Goal: Task Accomplishment & Management: Manage account settings

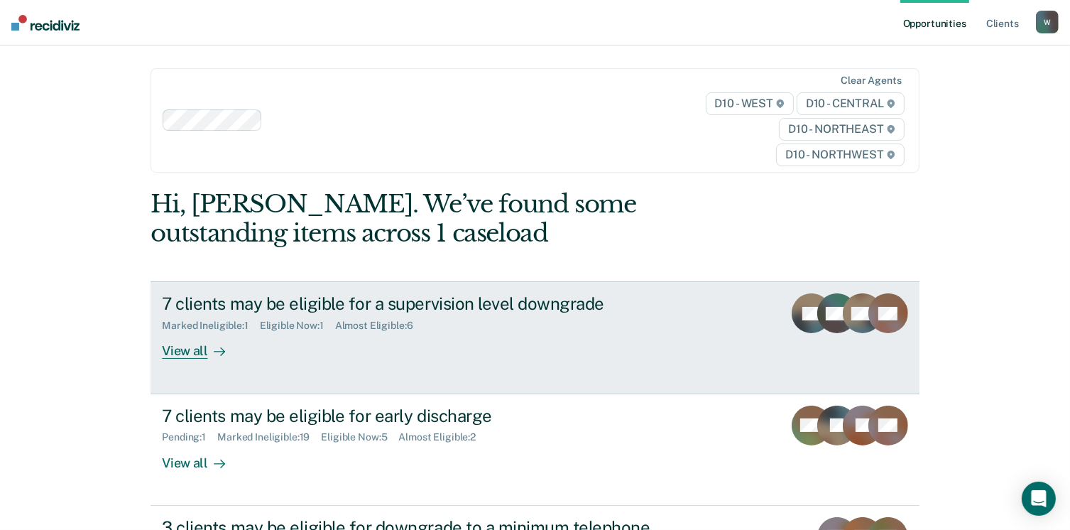
scroll to position [106, 0]
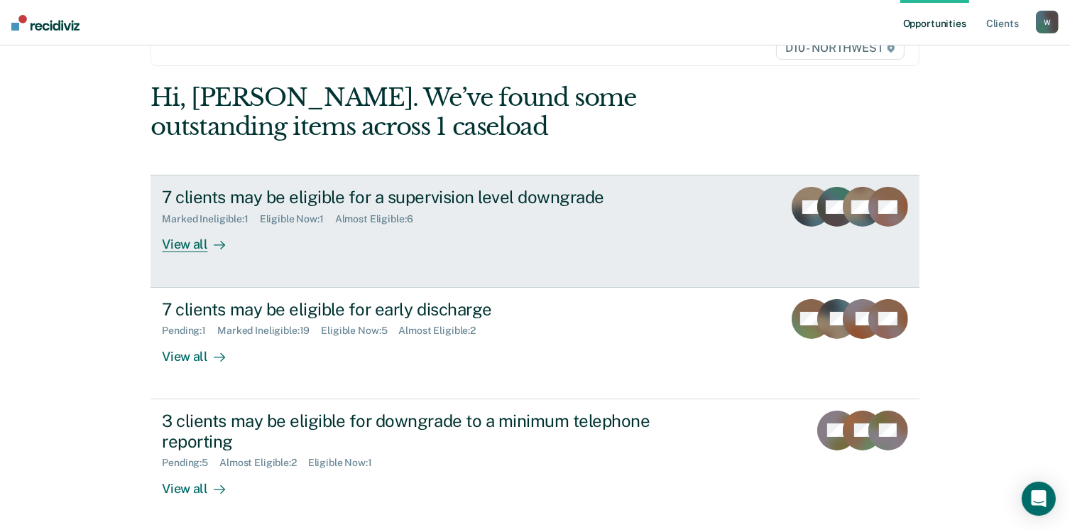
click at [317, 269] on link "7 clients may be eligible for a supervision level downgrade Marked Ineligible :…" at bounding box center [534, 231] width 768 height 112
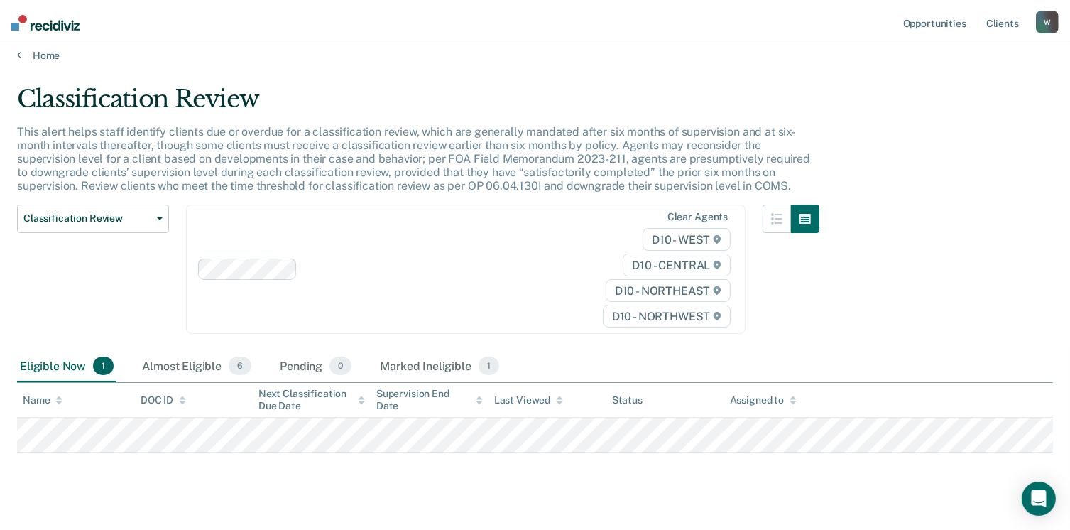
scroll to position [37, 0]
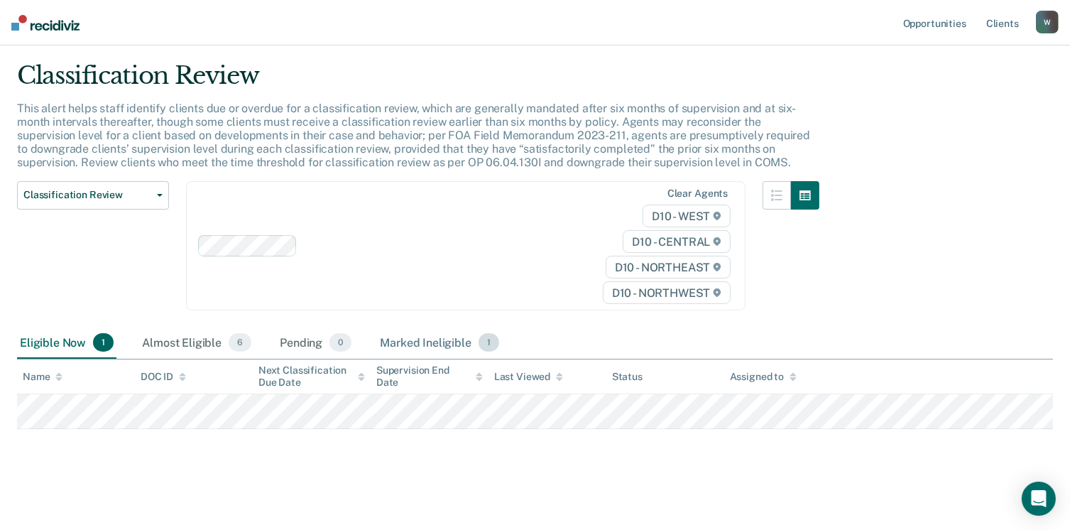
click at [446, 339] on div "Marked Ineligible 1" at bounding box center [439, 342] width 125 height 31
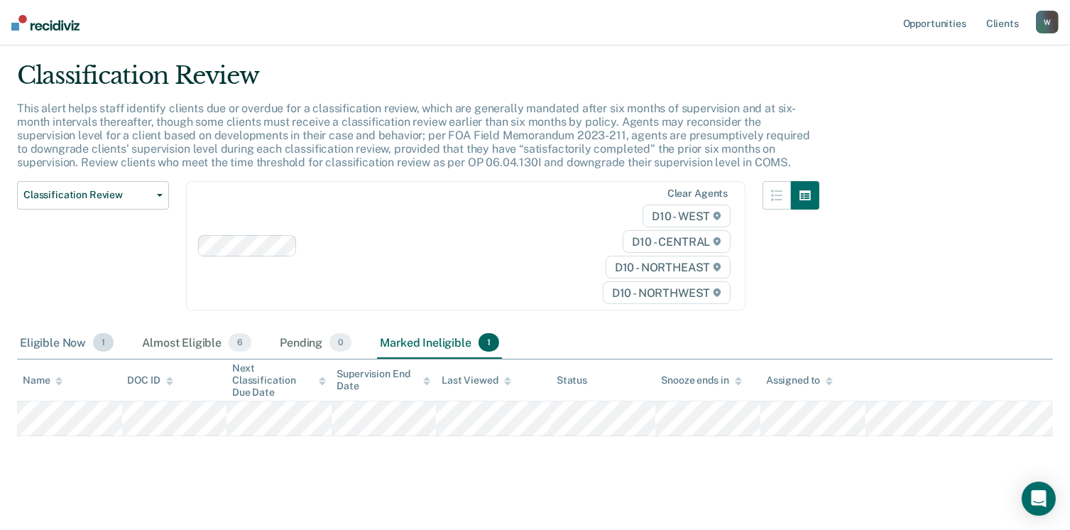
click at [68, 349] on div "Eligible Now 1" at bounding box center [66, 342] width 99 height 31
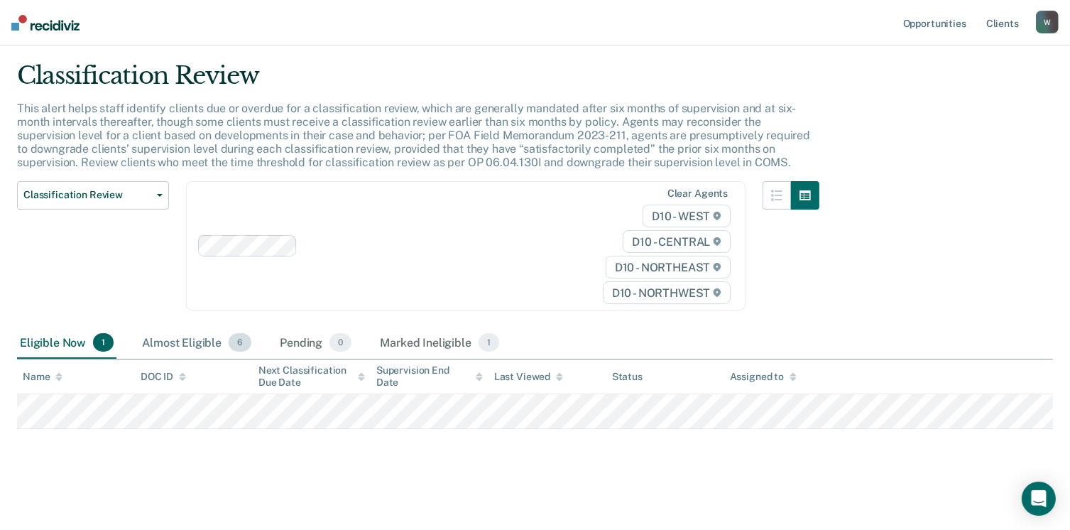
click at [153, 334] on div "Almost Eligible 6" at bounding box center [196, 342] width 115 height 31
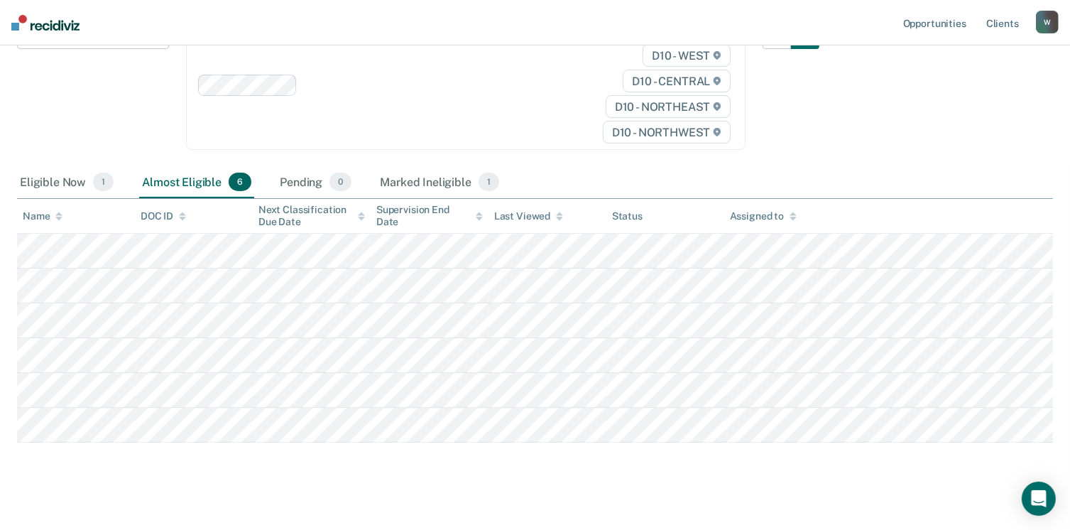
scroll to position [210, 0]
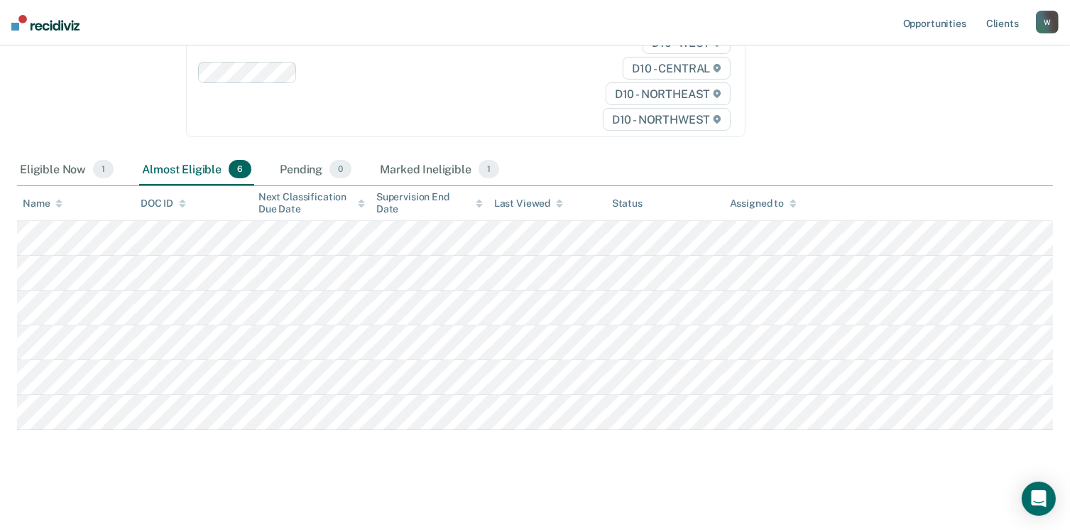
click at [61, 30] on nav "Opportunities Client s [EMAIL_ADDRESS][US_STATE][DOMAIN_NAME] W Profile How it …" at bounding box center [535, 22] width 1070 height 45
click at [50, 18] on img at bounding box center [45, 23] width 68 height 16
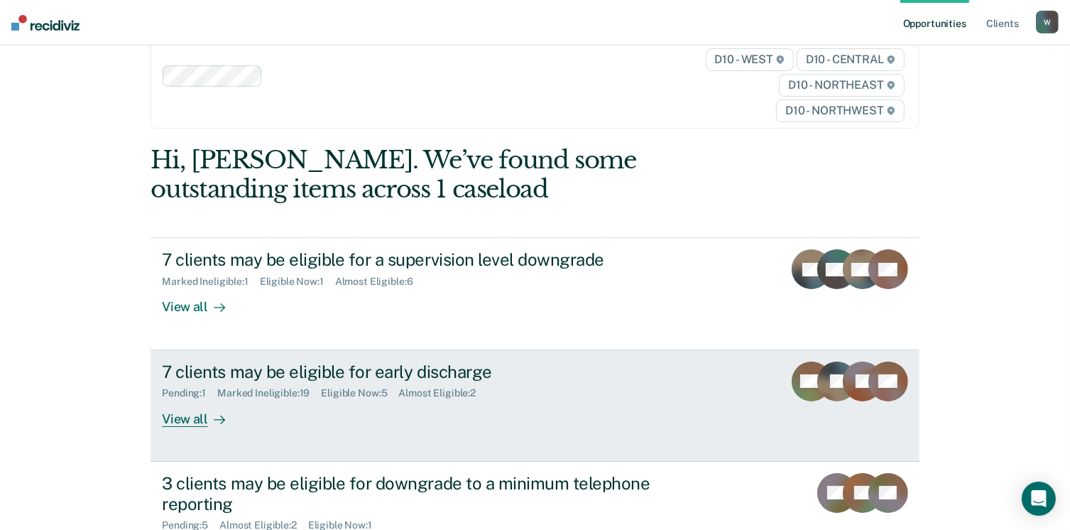
scroll to position [193, 0]
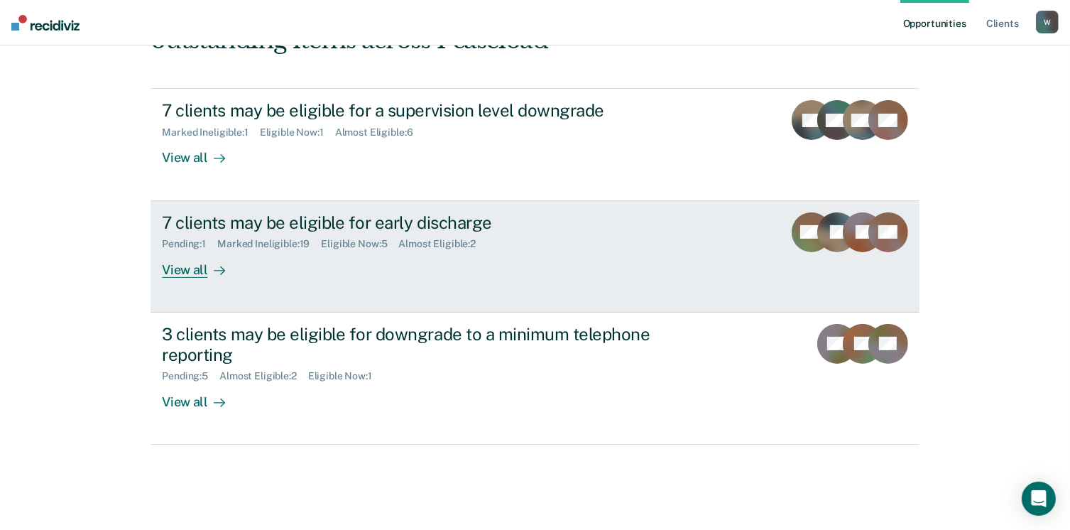
click at [231, 285] on link "7 clients may be eligible for early discharge Pending : 1 Marked Ineligible : 1…" at bounding box center [534, 256] width 768 height 111
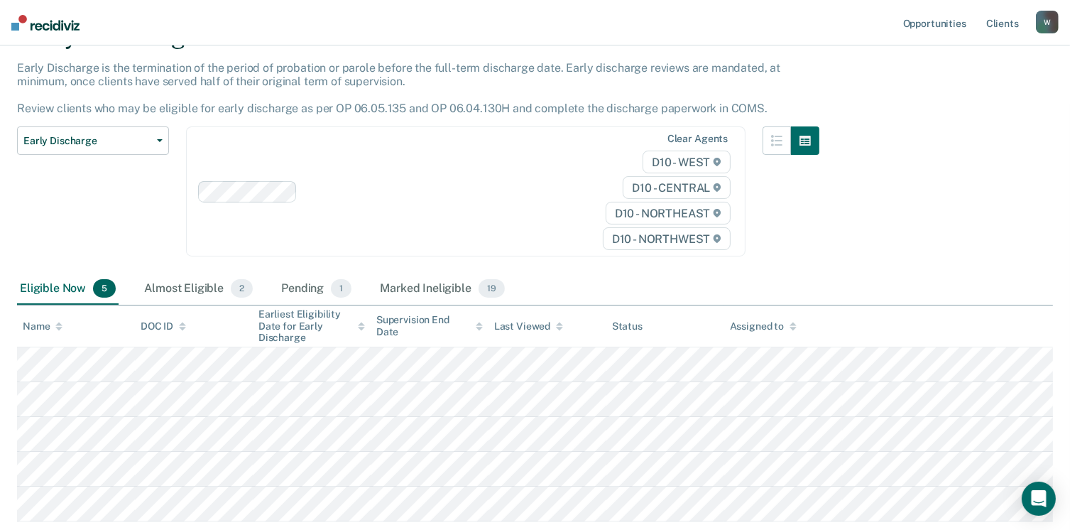
scroll to position [169, 0]
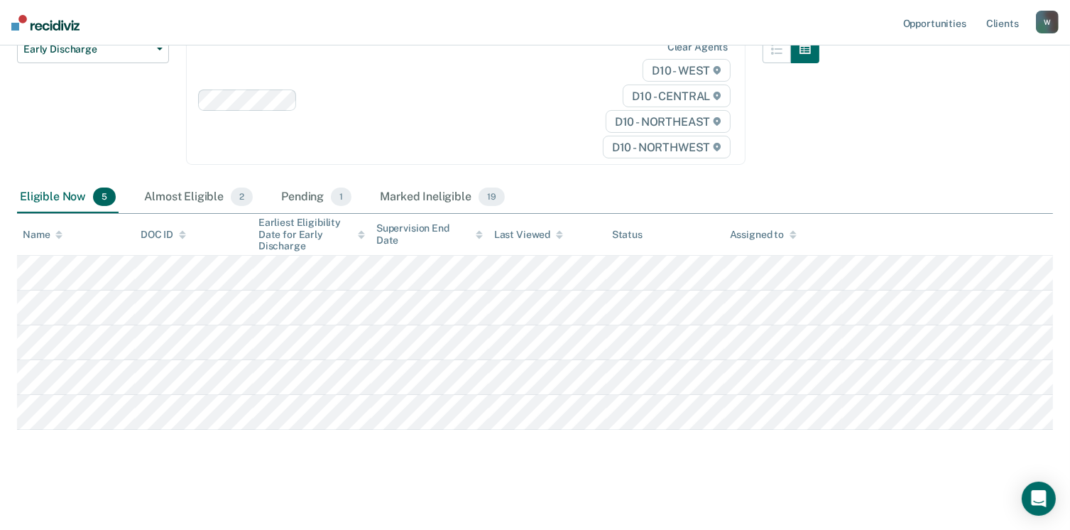
click at [85, 188] on div "Eligible Now 5" at bounding box center [68, 197] width 102 height 31
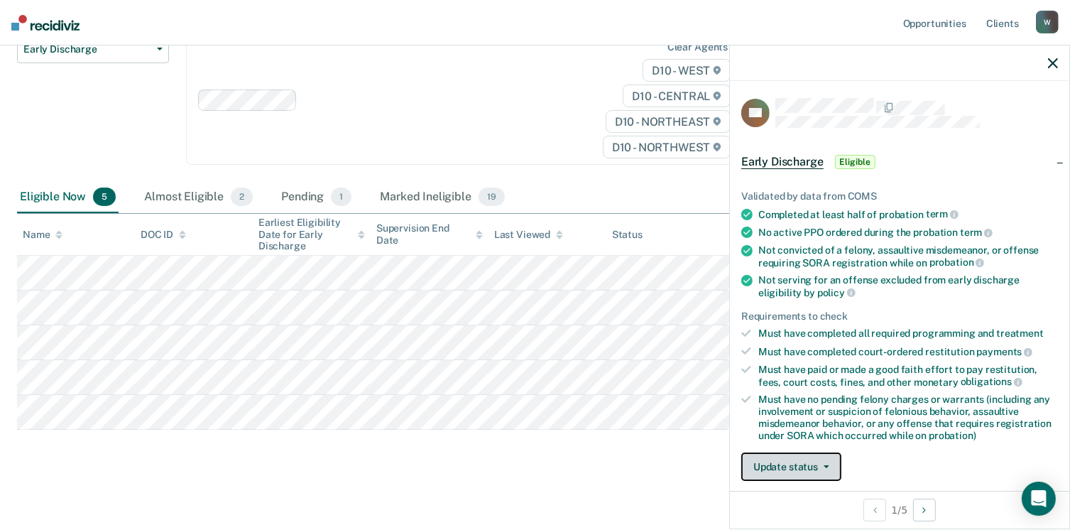
click at [801, 472] on button "Update status" at bounding box center [791, 466] width 100 height 28
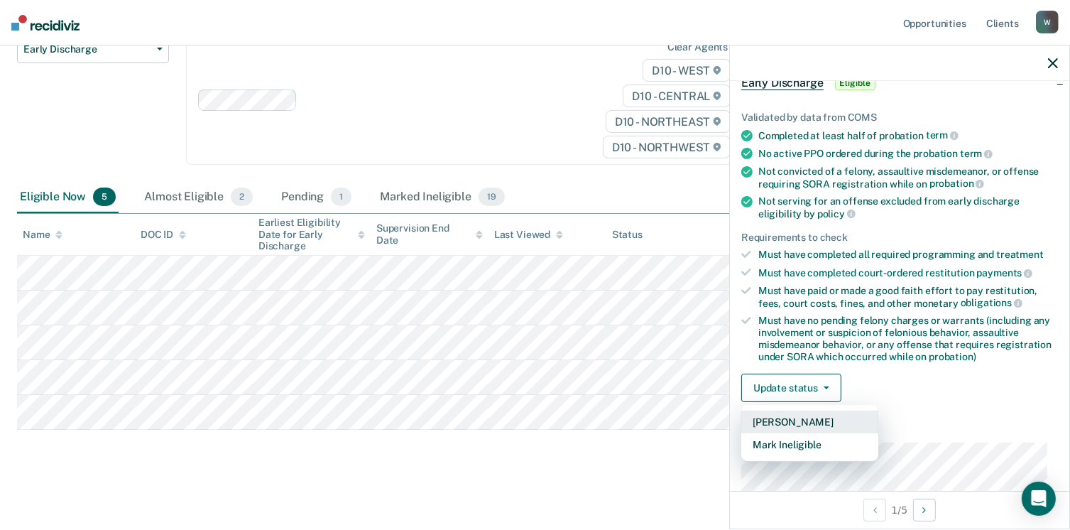
scroll to position [158, 0]
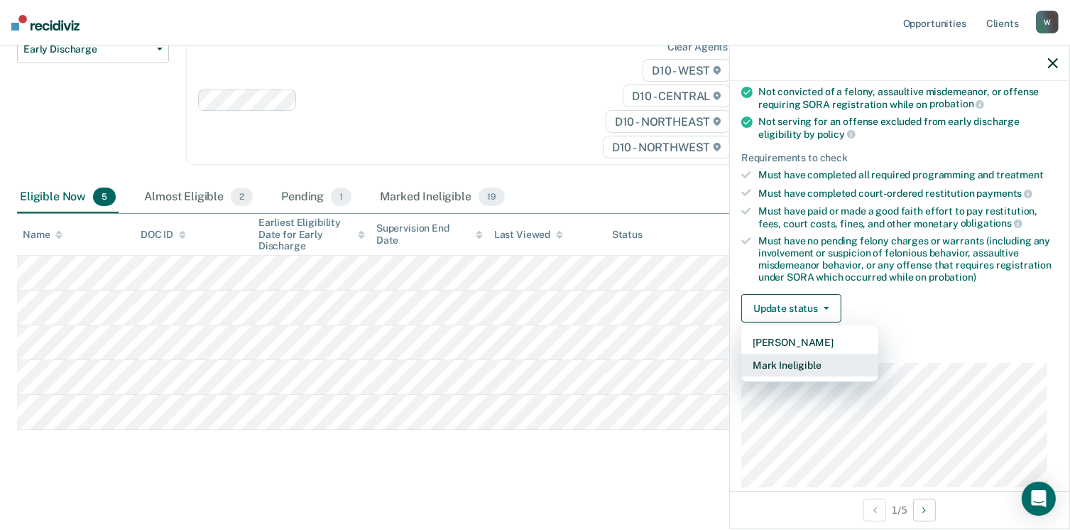
click at [797, 362] on button "Mark Ineligible" at bounding box center [809, 364] width 137 height 23
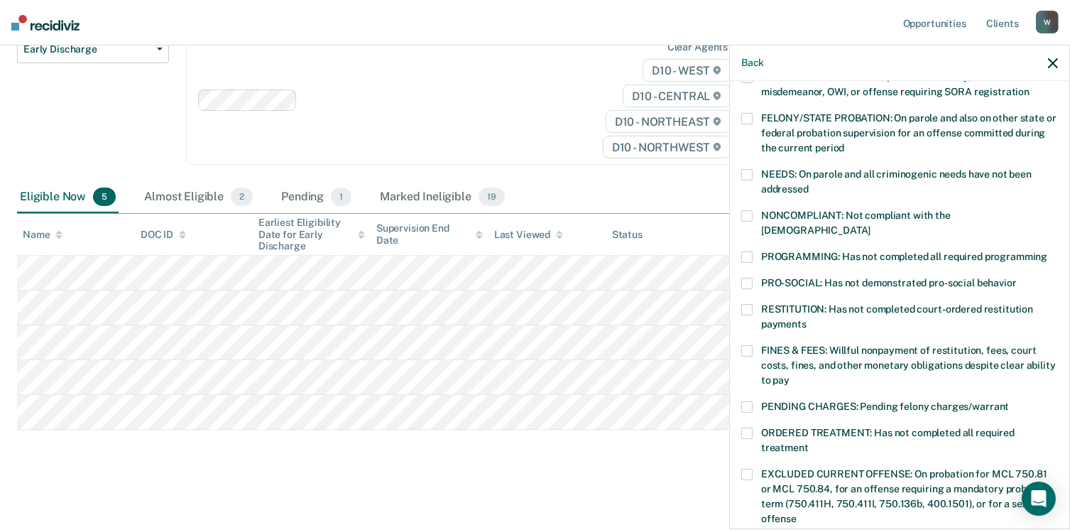
click at [796, 231] on div "NONCOMPLIANT: Not compliant with the [DEMOGRAPHIC_DATA]" at bounding box center [899, 230] width 317 height 41
click at [796, 251] on span "PROGRAMMING: Has not completed all required programming" at bounding box center [904, 256] width 286 height 11
click at [1047, 251] on input "PROGRAMMING: Has not completed all required programming" at bounding box center [1047, 251] width 0 height 0
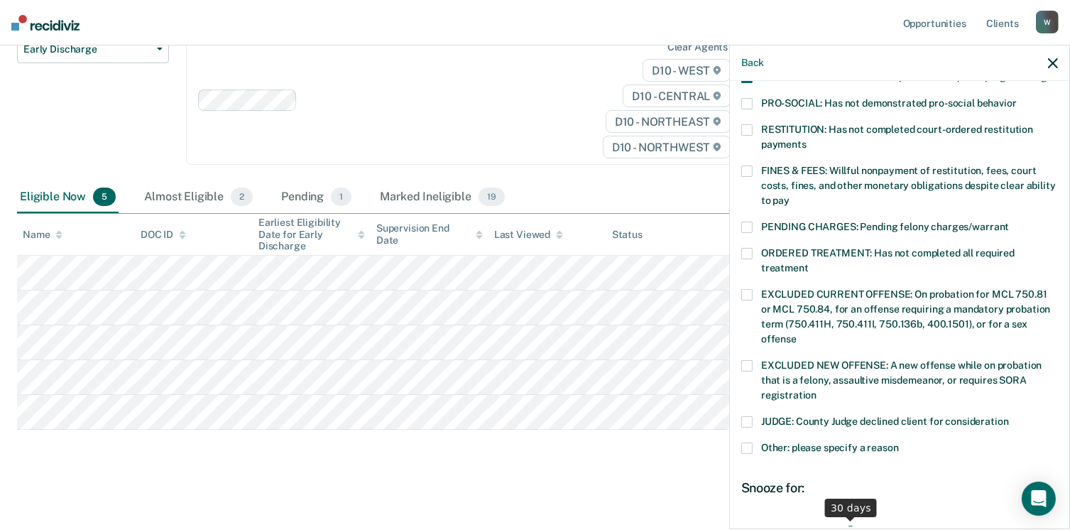
scroll to position [442, 0]
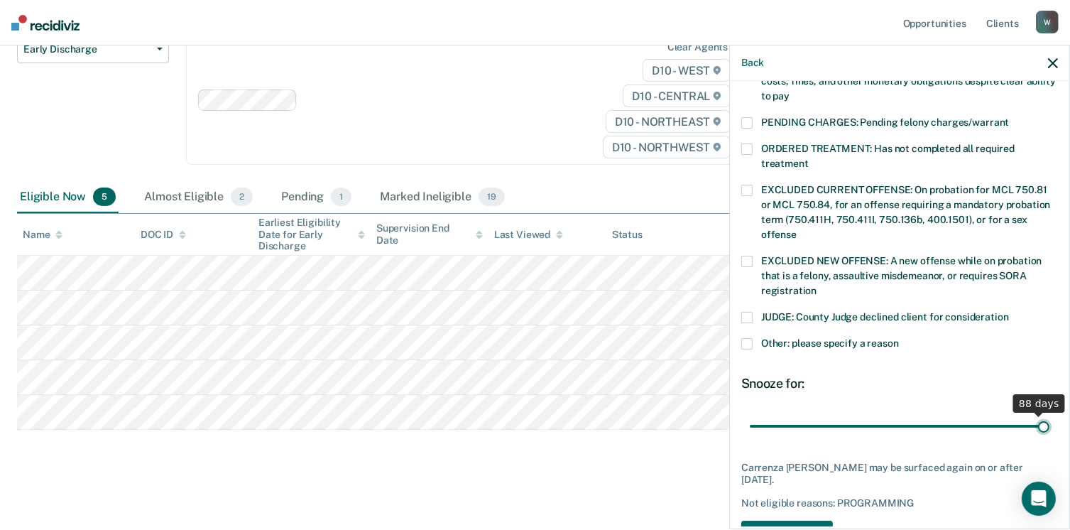
drag, startPoint x: 846, startPoint y: 407, endPoint x: 1074, endPoint y: 410, distance: 227.9
type input "89"
click at [1049, 414] on input "range" at bounding box center [900, 426] width 300 height 25
click at [804, 520] on button "Save" at bounding box center [787, 534] width 92 height 29
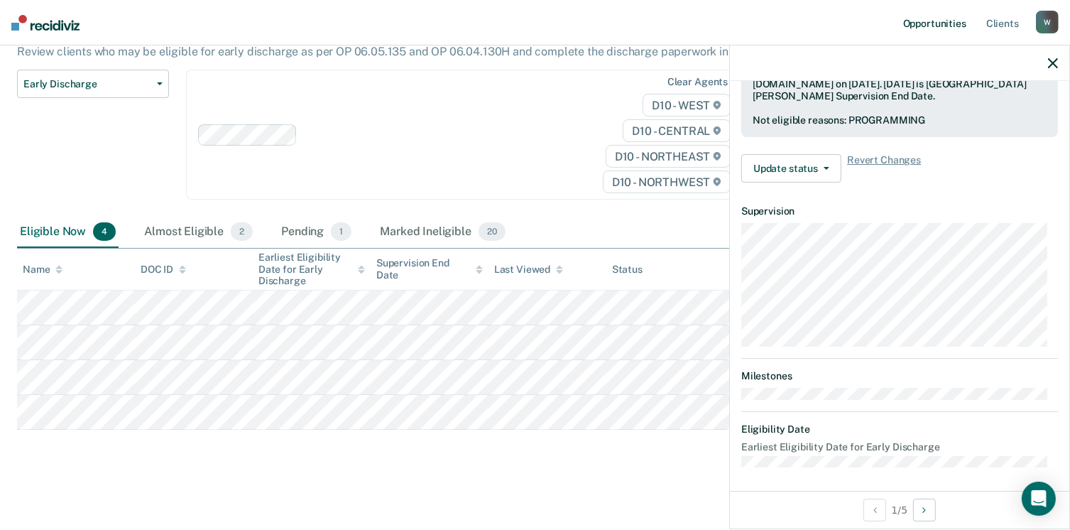
scroll to position [298, 0]
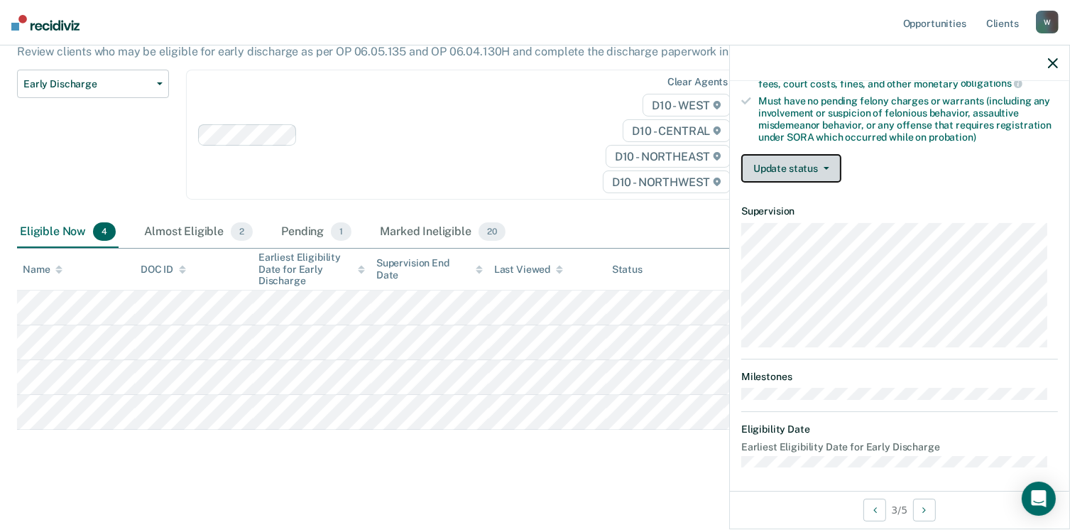
click at [831, 154] on button "Update status" at bounding box center [791, 168] width 100 height 28
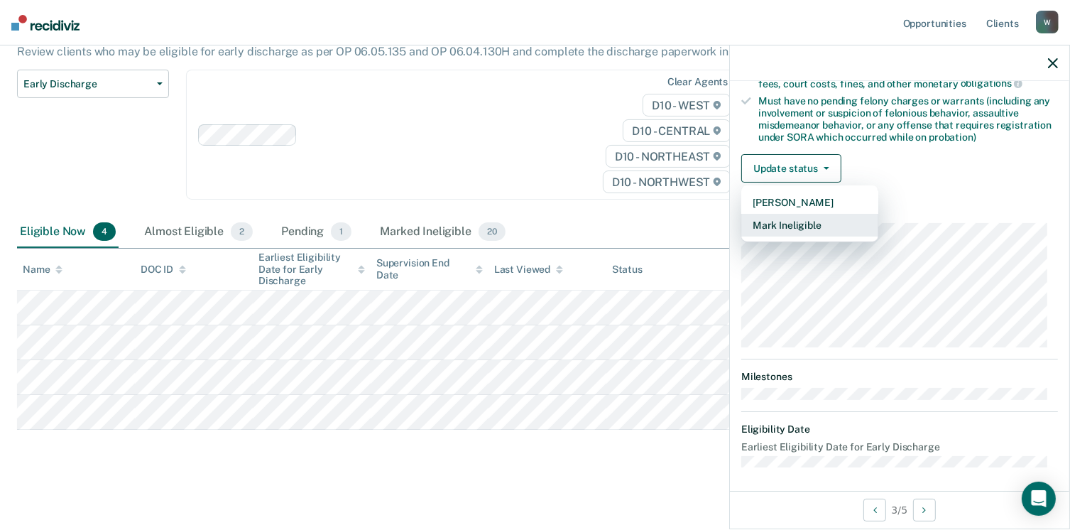
click at [817, 219] on button "Mark Ineligible" at bounding box center [809, 225] width 137 height 23
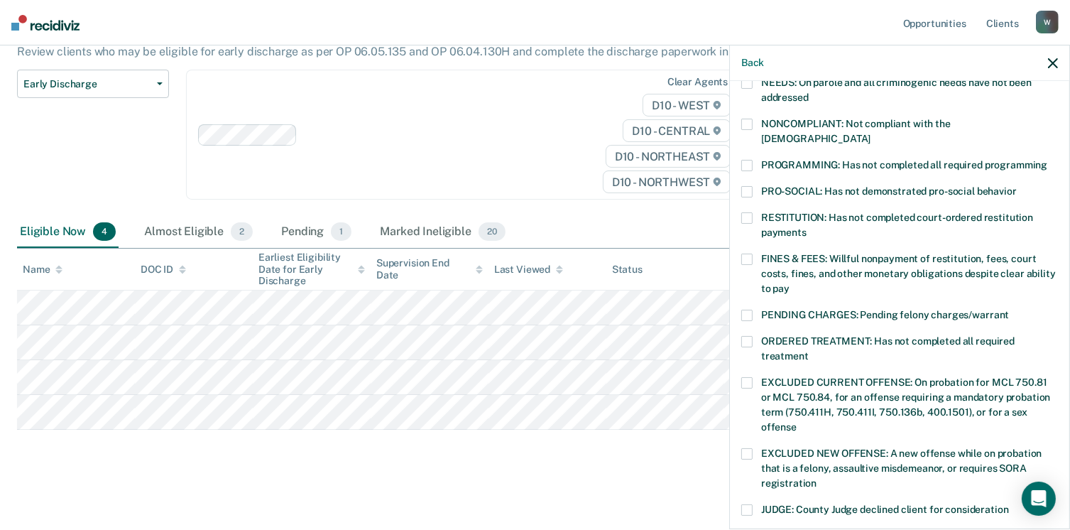
scroll to position [227, 0]
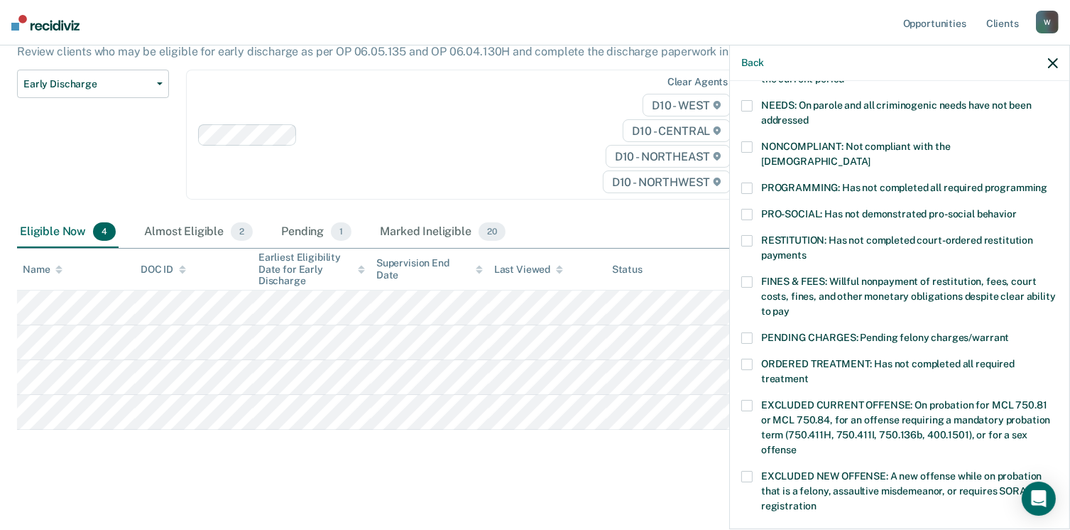
click at [780, 182] on span "PROGRAMMING: Has not completed all required programming" at bounding box center [904, 187] width 286 height 11
click at [1047, 182] on input "PROGRAMMING: Has not completed all required programming" at bounding box center [1047, 182] width 0 height 0
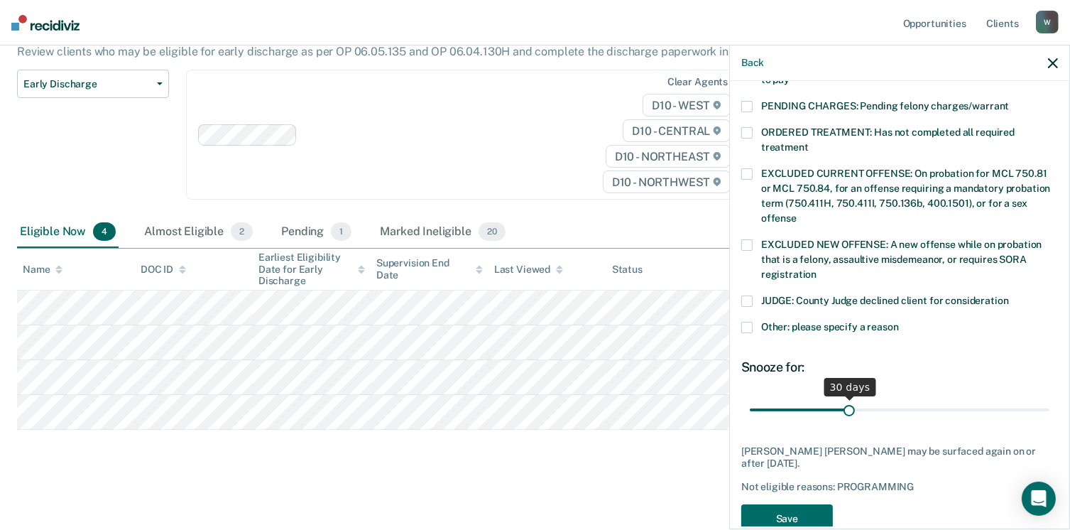
scroll to position [462, 0]
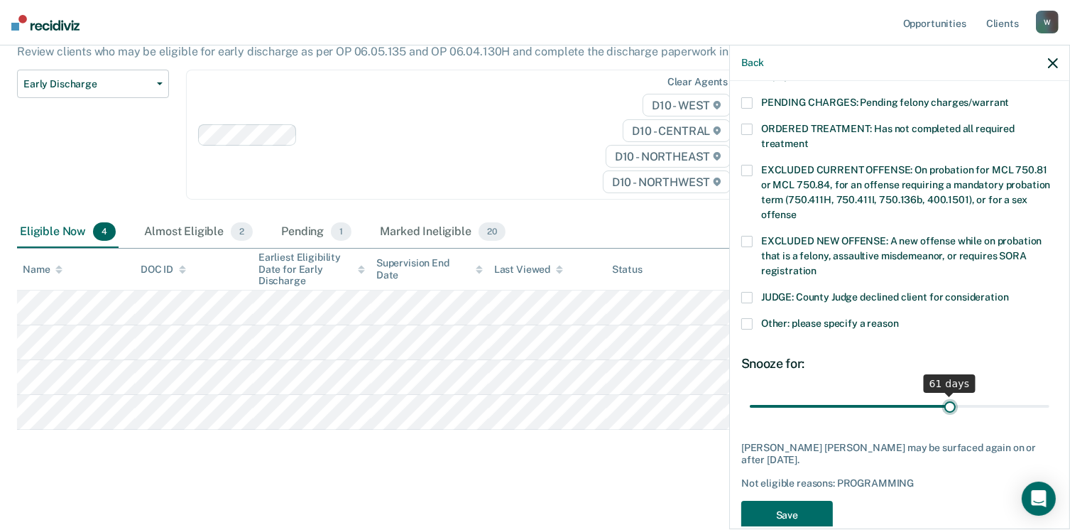
drag, startPoint x: 846, startPoint y: 388, endPoint x: 942, endPoint y: 384, distance: 95.9
click at [942, 394] on input "range" at bounding box center [900, 406] width 300 height 25
type input "60"
click at [938, 394] on input "range" at bounding box center [900, 406] width 300 height 25
click at [808, 500] on button "Save" at bounding box center [787, 514] width 92 height 29
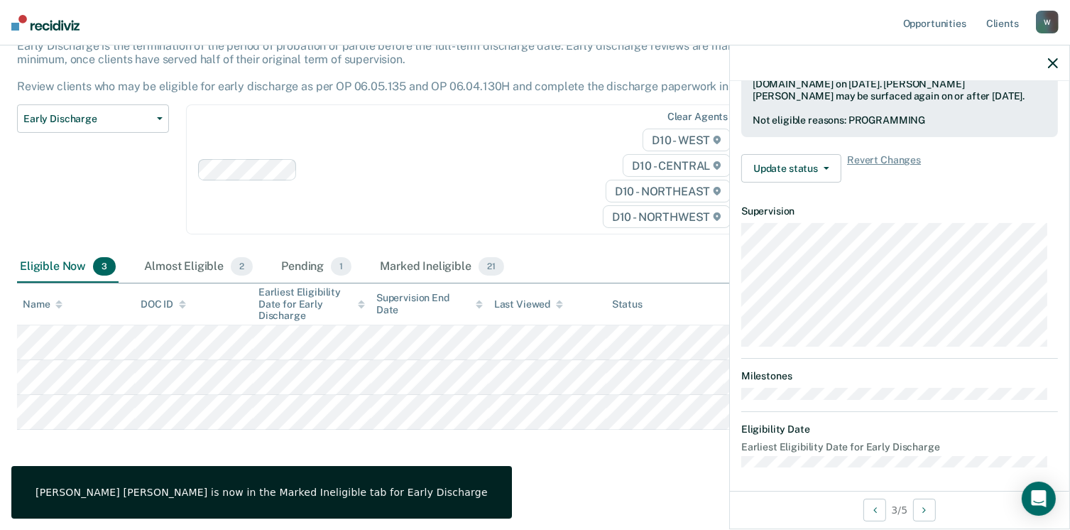
scroll to position [298, 0]
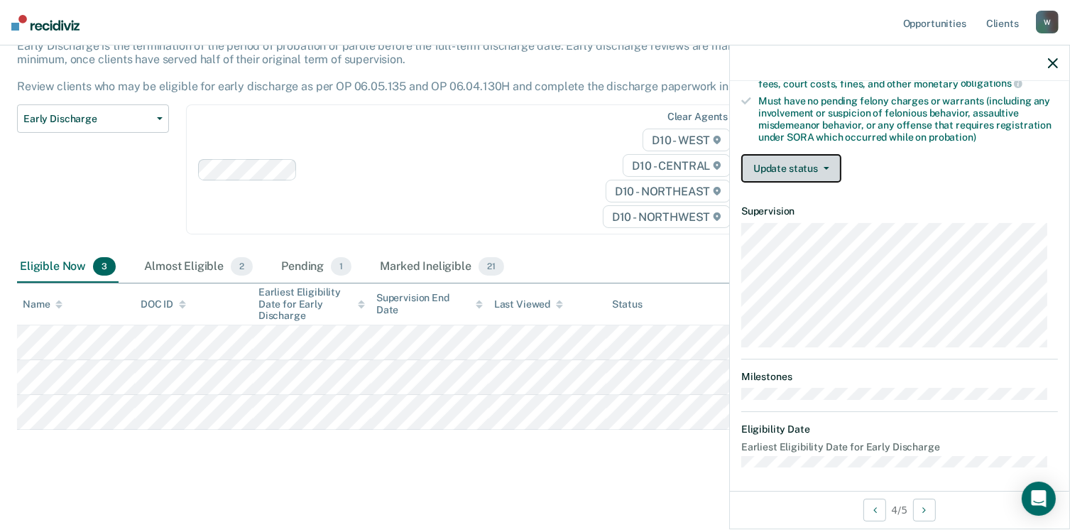
click at [760, 166] on button "Update status" at bounding box center [791, 168] width 100 height 28
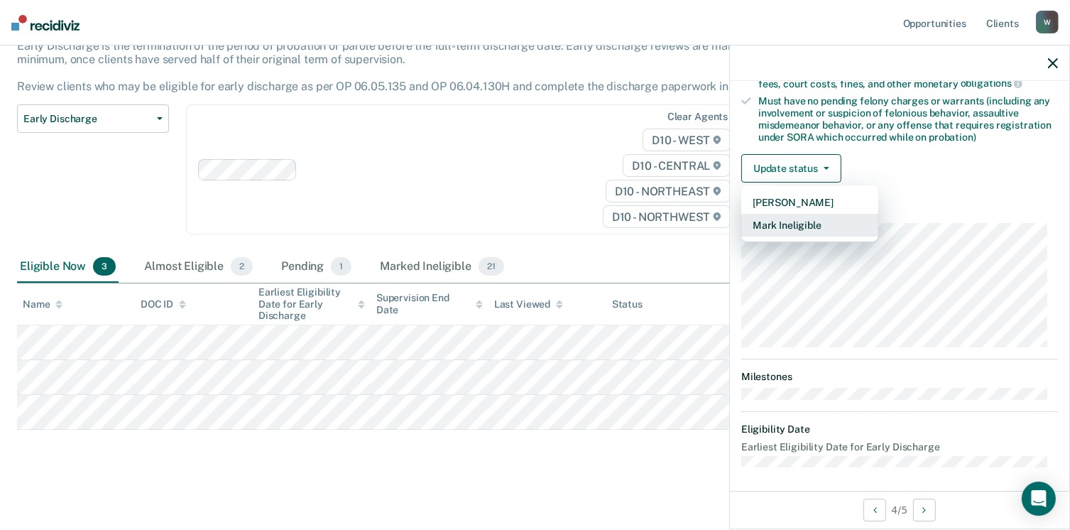
click at [789, 216] on button "Mark Ineligible" at bounding box center [809, 225] width 137 height 23
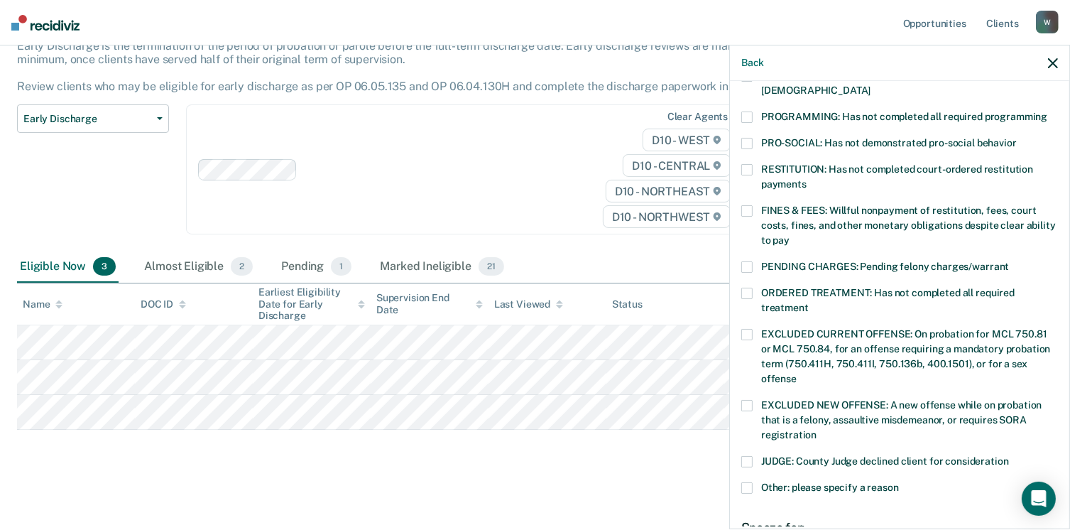
click at [806, 211] on span "FINES & FEES: Willful nonpayment of restitution, fees, court costs, fines, and …" at bounding box center [908, 224] width 295 height 41
click at [789, 235] on input "FINES & FEES: Willful nonpayment of restitution, fees, court costs, fines, and …" at bounding box center [789, 235] width 0 height 0
click at [772, 111] on span "PROGRAMMING: Has not completed all required programming" at bounding box center [904, 116] width 286 height 11
click at [1047, 111] on input "PROGRAMMING: Has not completed all required programming" at bounding box center [1047, 111] width 0 height 0
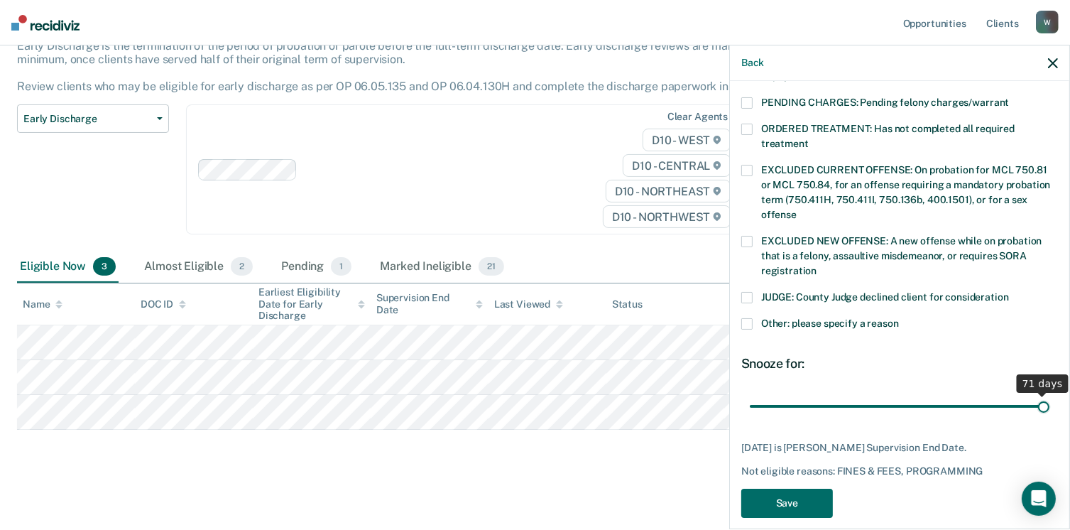
drag, startPoint x: 875, startPoint y: 393, endPoint x: 1177, endPoint y: 410, distance: 302.8
type input "71"
click at [1049, 410] on input "range" at bounding box center [900, 406] width 300 height 25
click at [816, 488] on button "Save" at bounding box center [787, 502] width 92 height 29
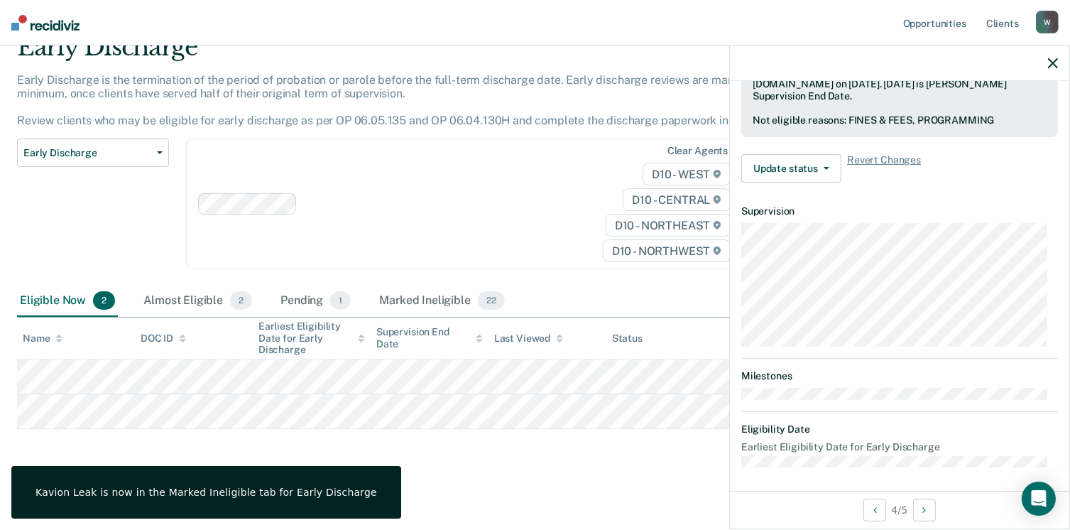
scroll to position [298, 0]
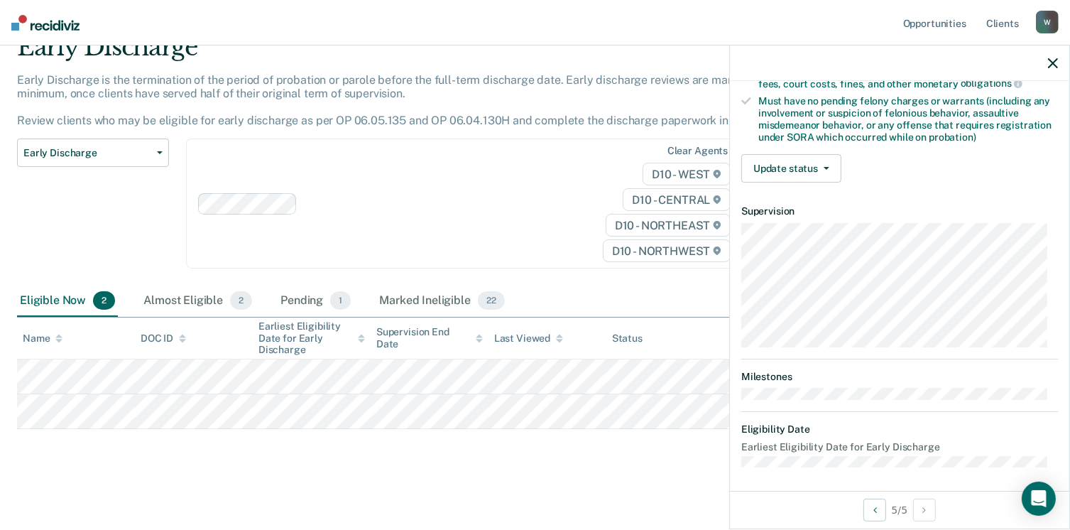
click at [808, 181] on div "Validated by data from COMS Completed at least half of probation term No active…" at bounding box center [899, 31] width 339 height 325
click at [807, 176] on button "Update status" at bounding box center [791, 168] width 100 height 28
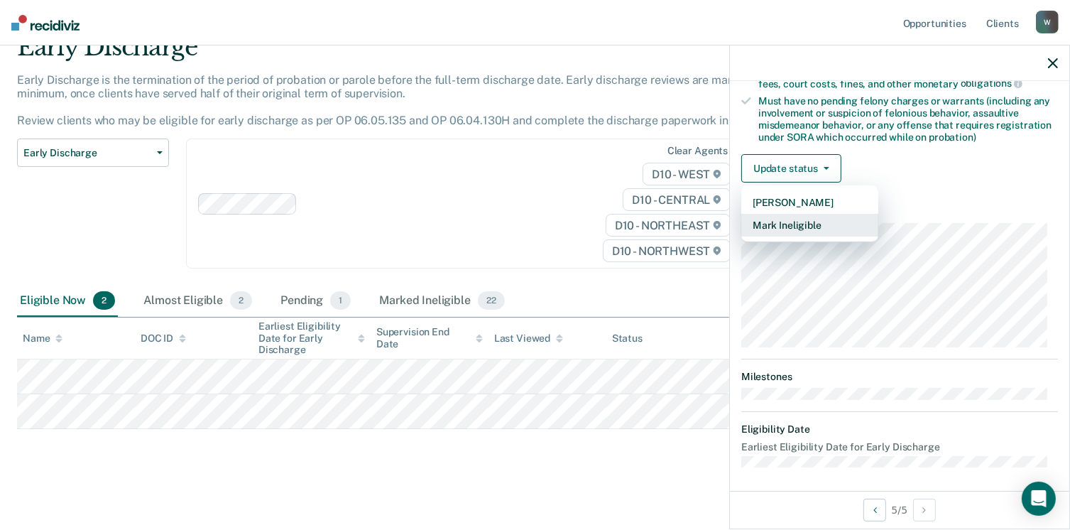
click at [792, 225] on button "Mark Ineligible" at bounding box center [809, 225] width 137 height 23
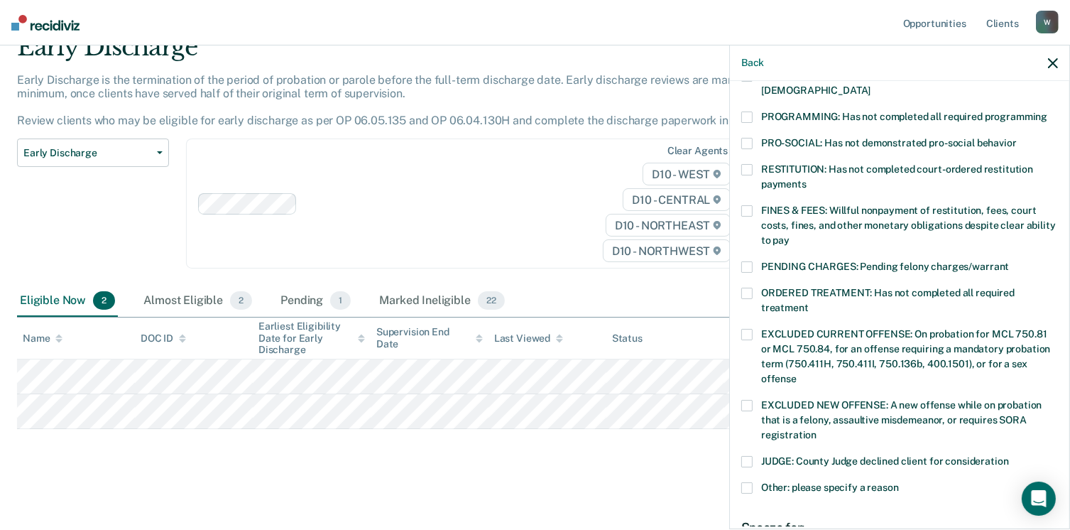
click at [779, 204] on span "FINES & FEES: Willful nonpayment of restitution, fees, court costs, fines, and …" at bounding box center [908, 224] width 295 height 41
click at [789, 235] on input "FINES & FEES: Willful nonpayment of restitution, fees, court costs, fines, and …" at bounding box center [789, 235] width 0 height 0
click at [784, 111] on span "PROGRAMMING: Has not completed all required programming" at bounding box center [904, 116] width 286 height 11
click at [1047, 111] on input "PROGRAMMING: Has not completed all required programming" at bounding box center [1047, 111] width 0 height 0
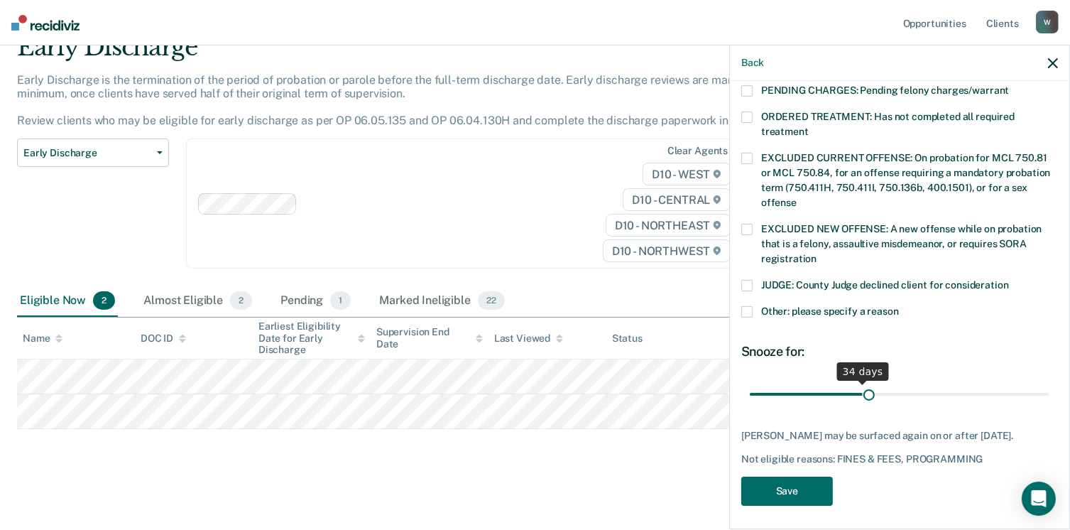
scroll to position [474, 0]
drag, startPoint x: 845, startPoint y: 378, endPoint x: 938, endPoint y: 368, distance: 93.6
type input "60"
click at [938, 382] on input "range" at bounding box center [900, 394] width 300 height 25
click at [801, 483] on button "Save" at bounding box center [787, 490] width 92 height 29
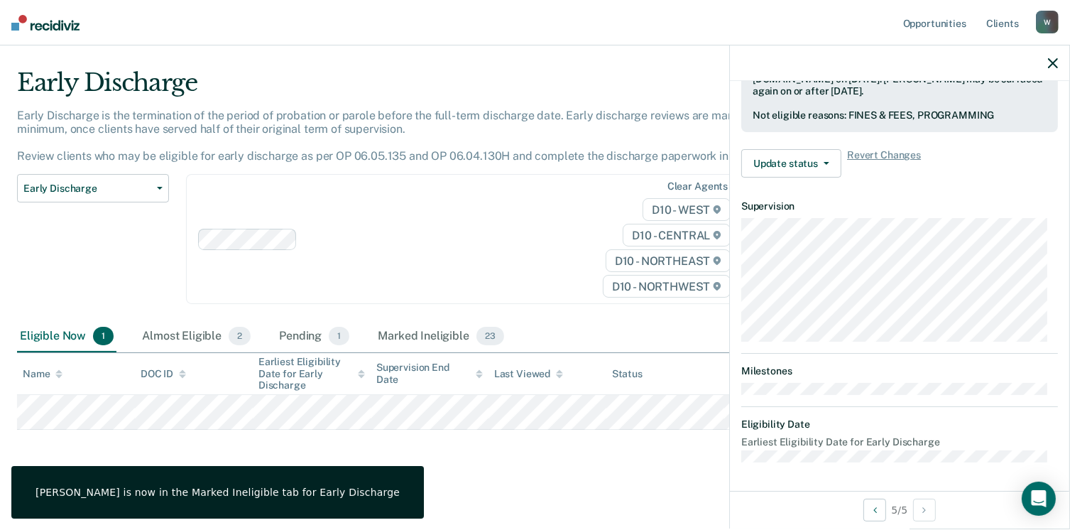
scroll to position [403, 0]
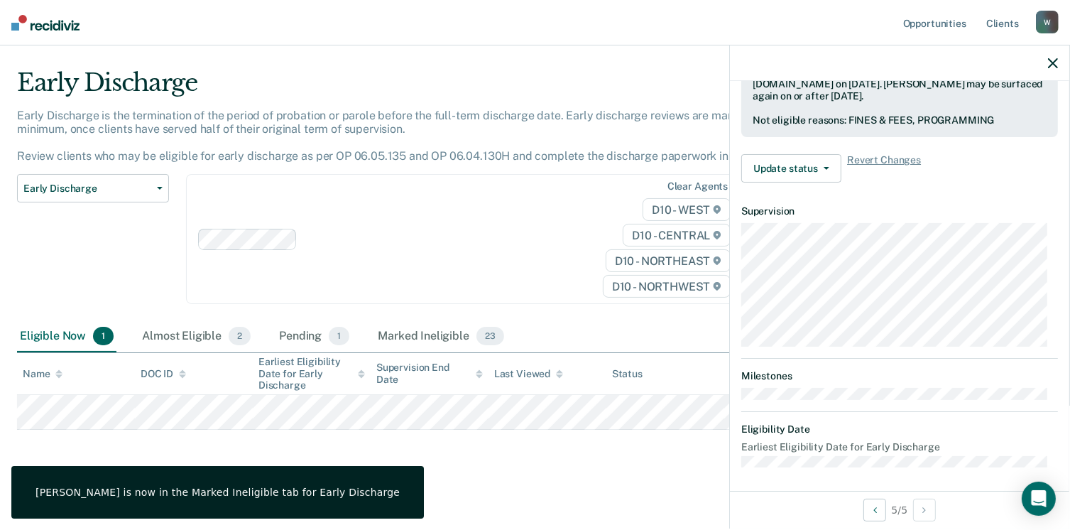
click at [48, 32] on nav "Opportunities Client s [EMAIL_ADDRESS][US_STATE][DOMAIN_NAME] W Profile How it …" at bounding box center [535, 22] width 1070 height 45
click at [229, 330] on span "2" at bounding box center [240, 336] width 22 height 18
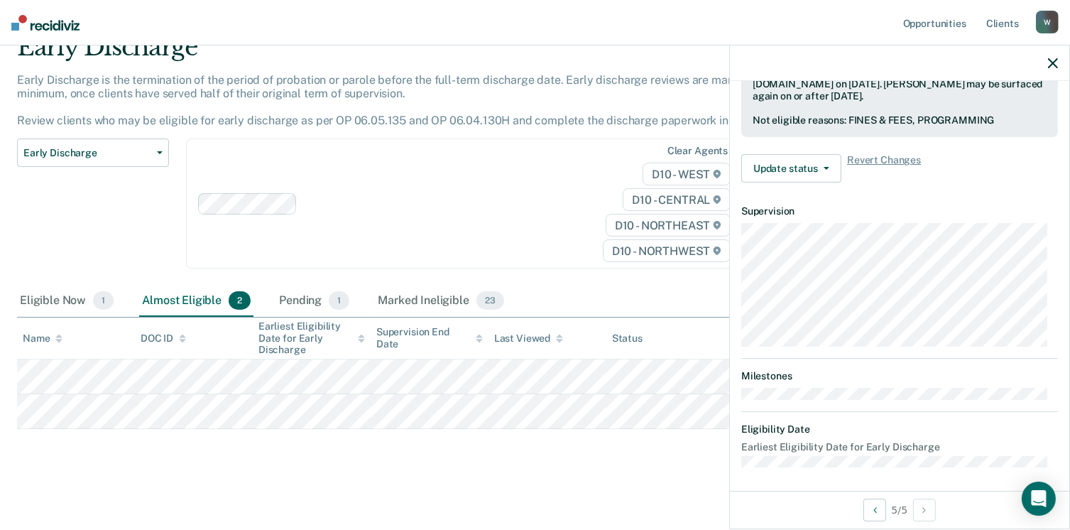
scroll to position [298, 0]
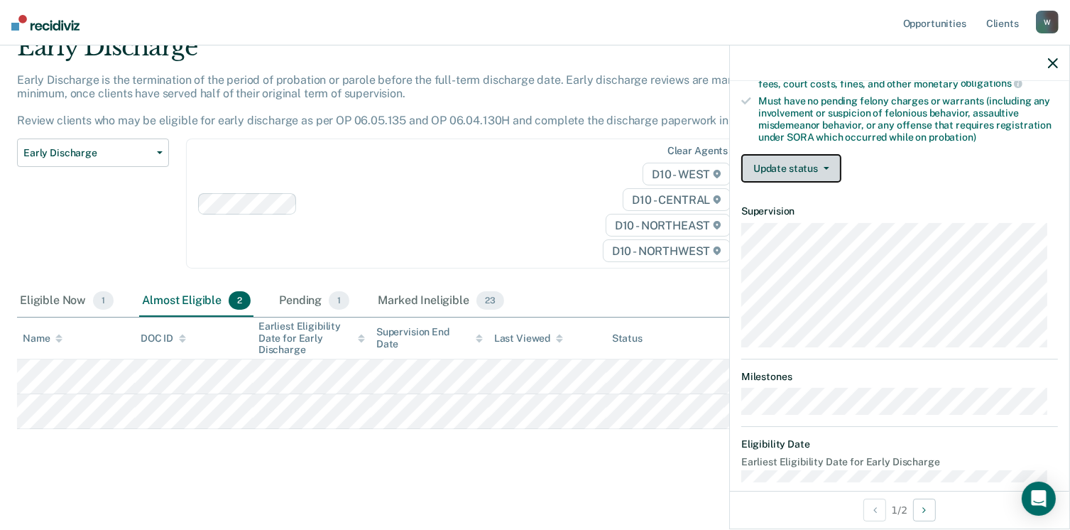
click at [771, 154] on button "Update status" at bounding box center [791, 168] width 100 height 28
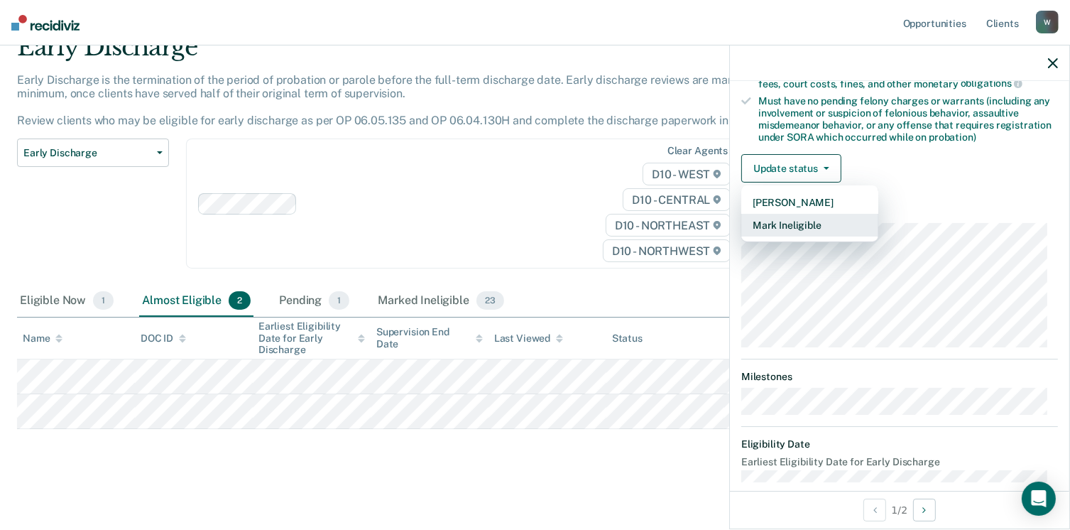
click at [778, 223] on button "Mark Ineligible" at bounding box center [809, 225] width 137 height 23
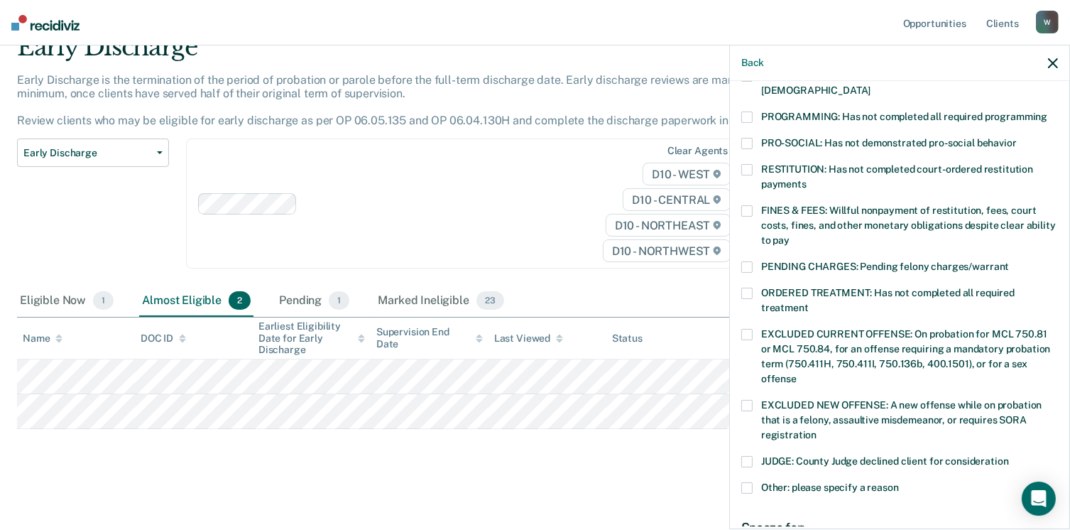
click at [783, 205] on label "FINES & FEES: Willful nonpayment of restitution, fees, court costs, fines, and …" at bounding box center [899, 227] width 317 height 45
click at [789, 235] on input "FINES & FEES: Willful nonpayment of restitution, fees, court costs, fines, and …" at bounding box center [789, 235] width 0 height 0
drag, startPoint x: 823, startPoint y: 278, endPoint x: 829, endPoint y: 258, distance: 20.7
click at [823, 287] on span "ORDERED TREATMENT: Has not completed all required treatment" at bounding box center [887, 300] width 253 height 26
click at [808, 302] on input "ORDERED TREATMENT: Has not completed all required treatment" at bounding box center [808, 302] width 0 height 0
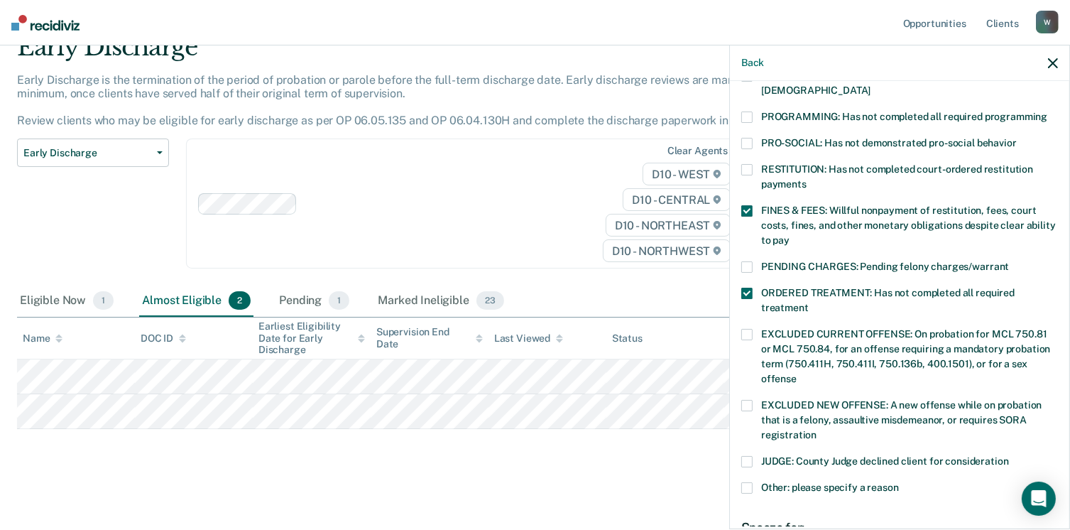
click at [811, 111] on label "PROGRAMMING: Has not completed all required programming" at bounding box center [899, 118] width 317 height 15
click at [1047, 111] on input "PROGRAMMING: Has not completed all required programming" at bounding box center [1047, 111] width 0 height 0
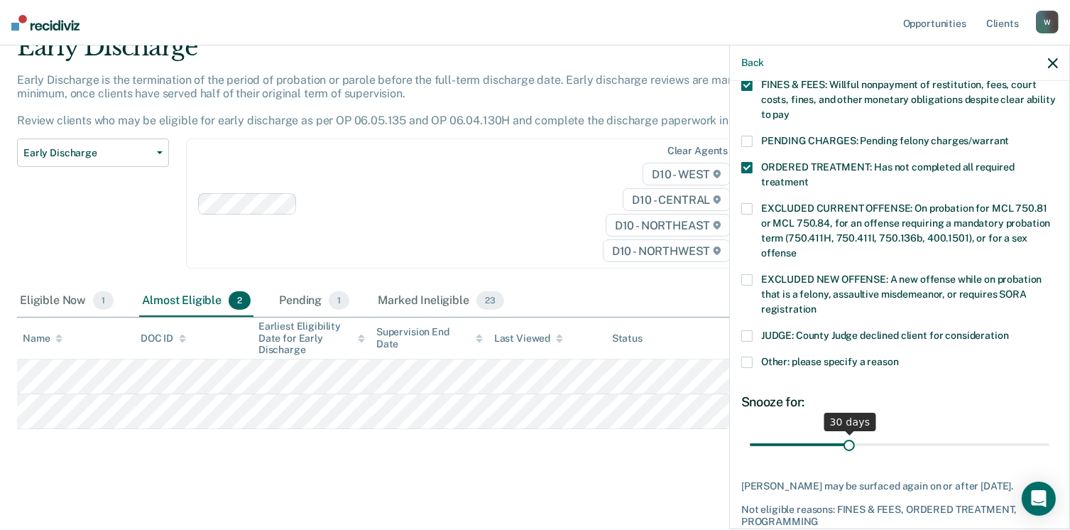
scroll to position [474, 0]
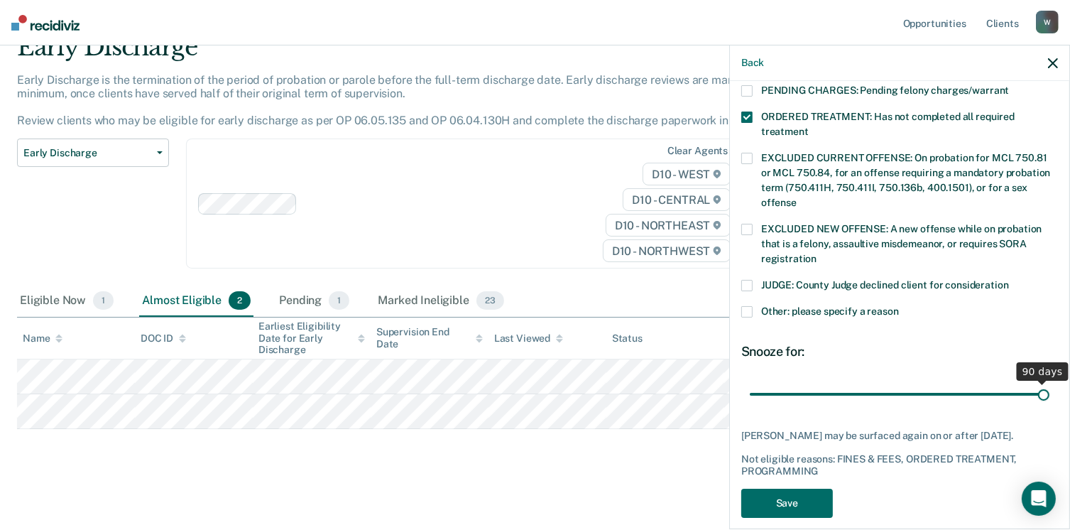
drag, startPoint x: 848, startPoint y: 378, endPoint x: 1055, endPoint y: 367, distance: 207.6
type input "90"
click at [1049, 382] on input "range" at bounding box center [900, 394] width 300 height 25
click at [791, 488] on button "Save" at bounding box center [787, 502] width 92 height 29
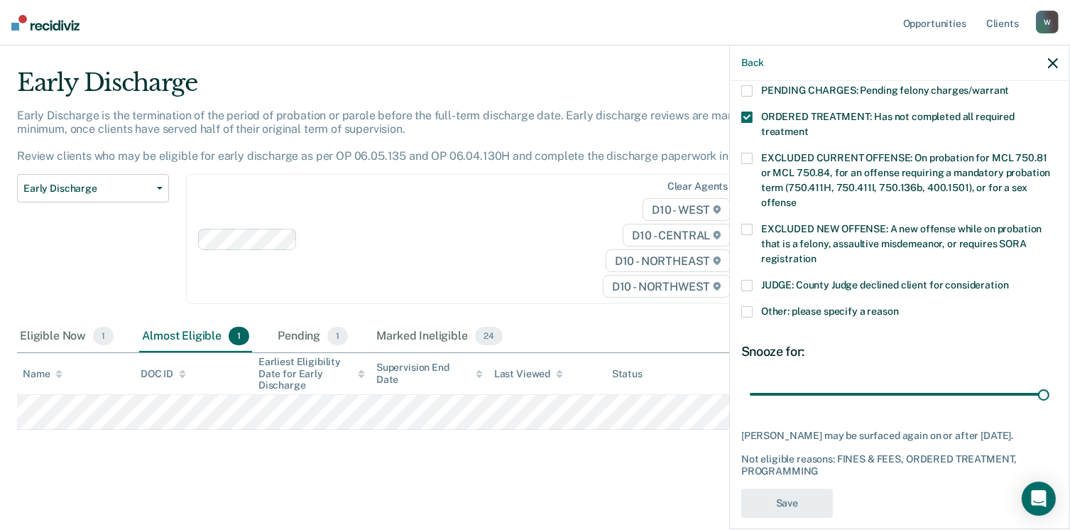
scroll to position [429, 0]
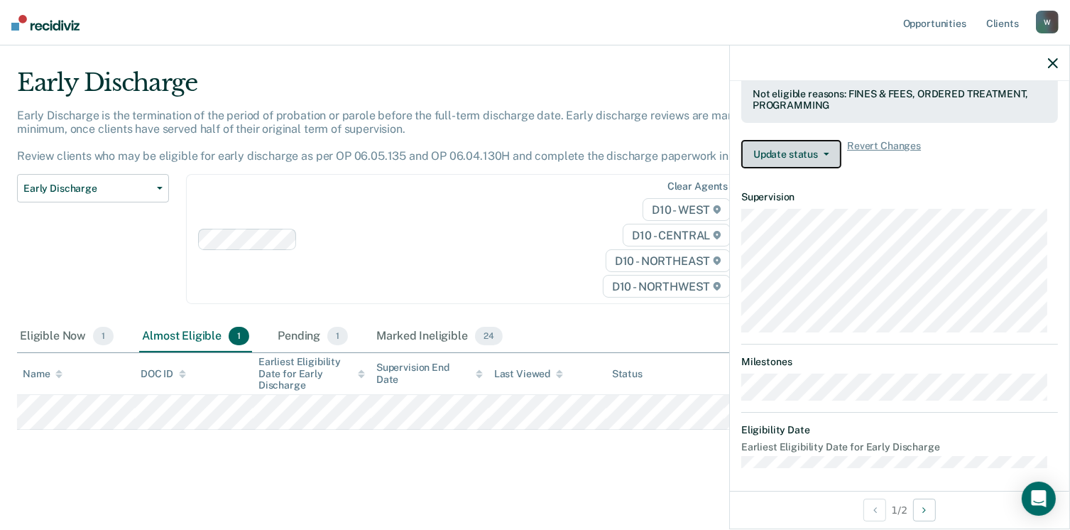
click at [804, 159] on button "Update status" at bounding box center [791, 154] width 100 height 28
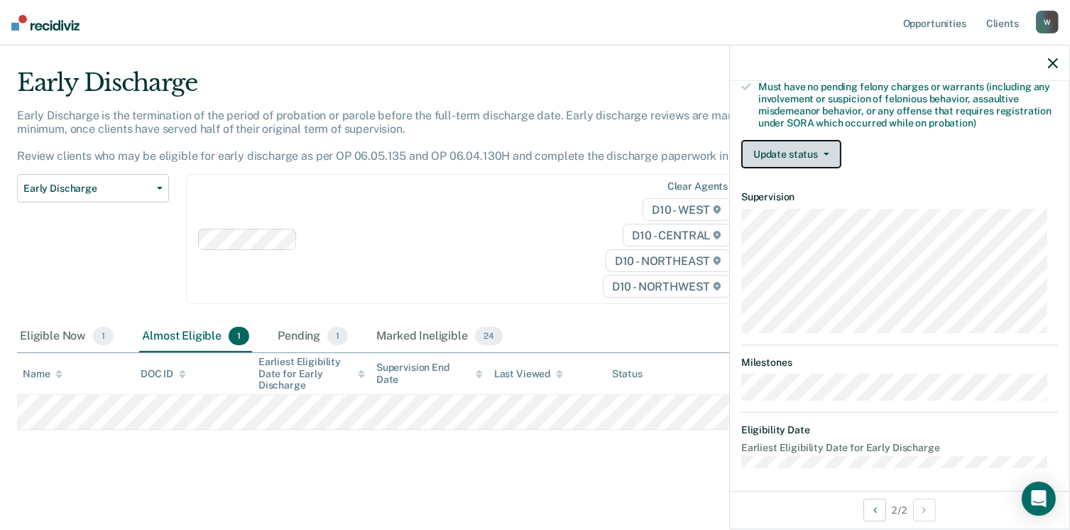
click at [803, 158] on button "Update status" at bounding box center [791, 154] width 100 height 28
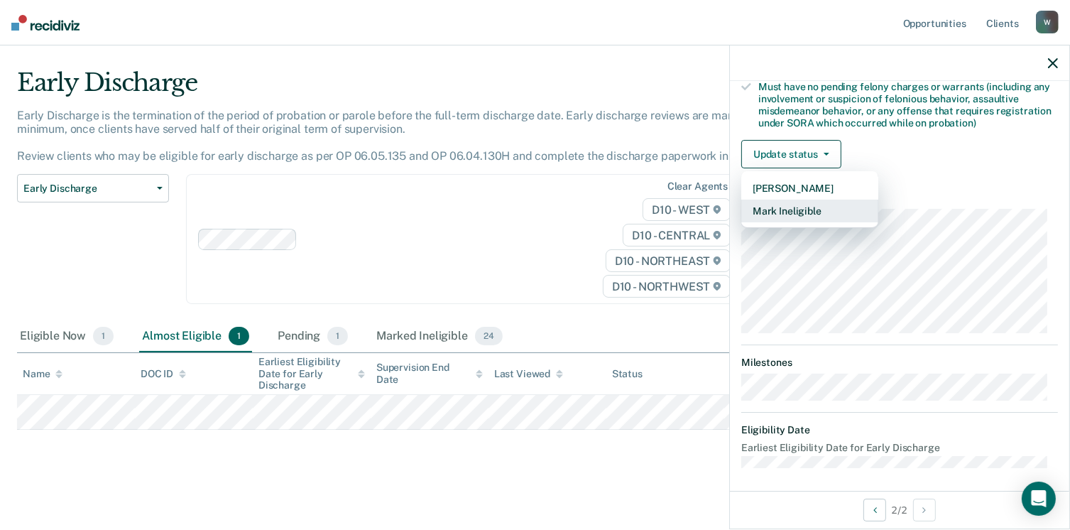
click at [796, 205] on button "Mark Ineligible" at bounding box center [809, 210] width 137 height 23
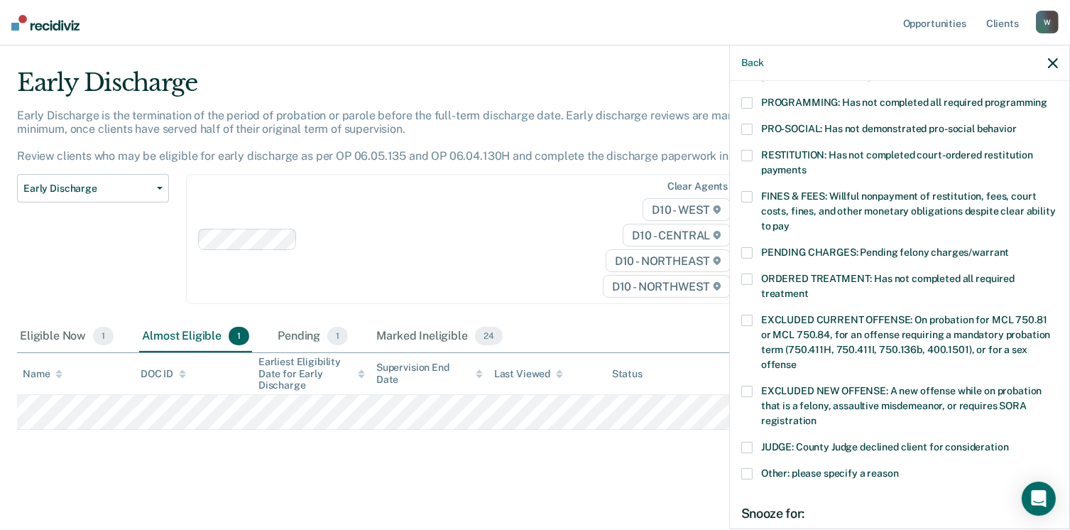
click at [787, 273] on span "ORDERED TREATMENT: Has not completed all required treatment" at bounding box center [887, 286] width 253 height 26
click at [808, 288] on input "ORDERED TREATMENT: Has not completed all required treatment" at bounding box center [808, 288] width 0 height 0
click at [793, 97] on span "PROGRAMMING: Has not completed all required programming" at bounding box center [904, 102] width 286 height 11
click at [1047, 97] on input "PROGRAMMING: Has not completed all required programming" at bounding box center [1047, 97] width 0 height 0
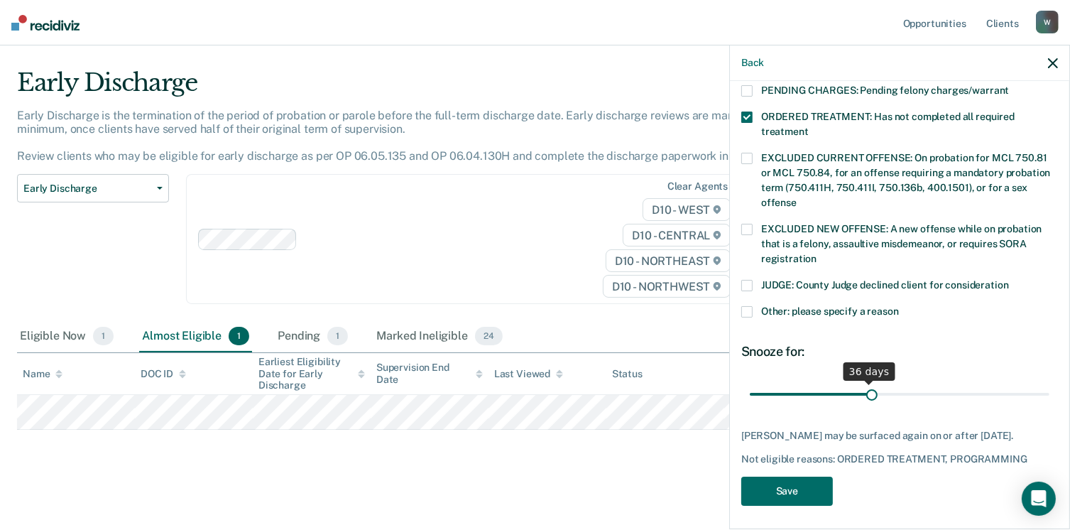
scroll to position [474, 0]
drag, startPoint x: 847, startPoint y: 381, endPoint x: 1039, endPoint y: 364, distance: 193.1
type input "90"
click at [1049, 382] on input "range" at bounding box center [900, 394] width 300 height 25
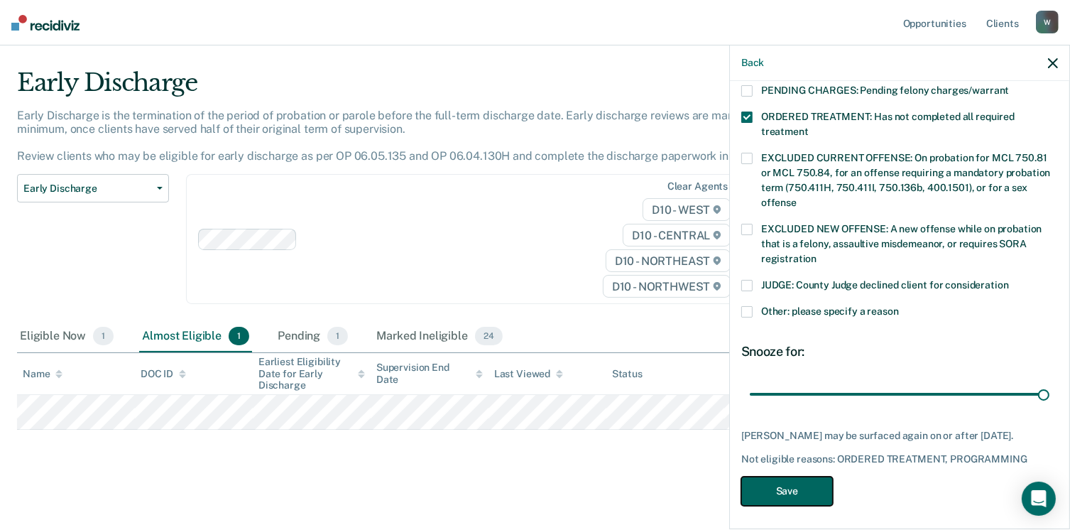
click at [811, 489] on button "Save" at bounding box center [787, 490] width 92 height 29
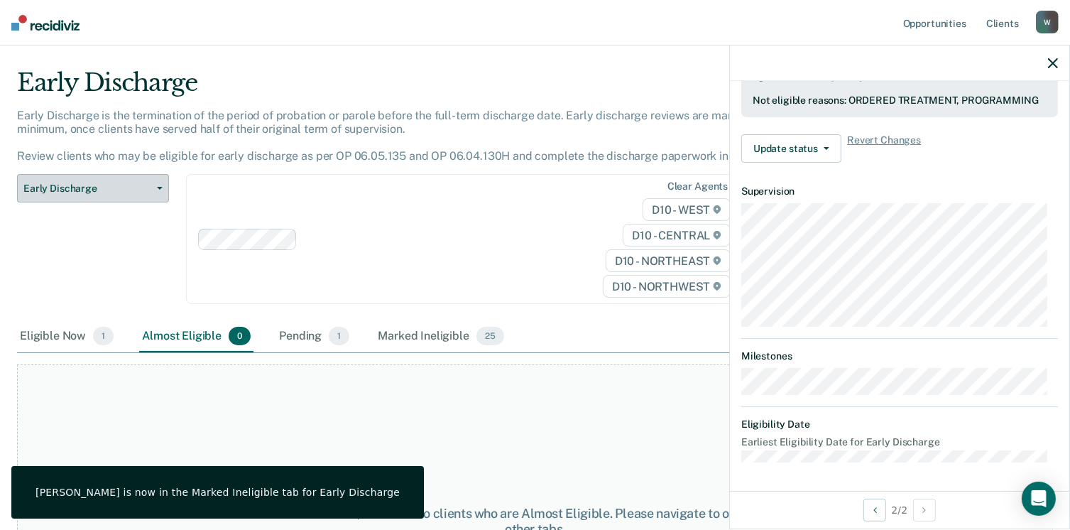
scroll to position [417, 0]
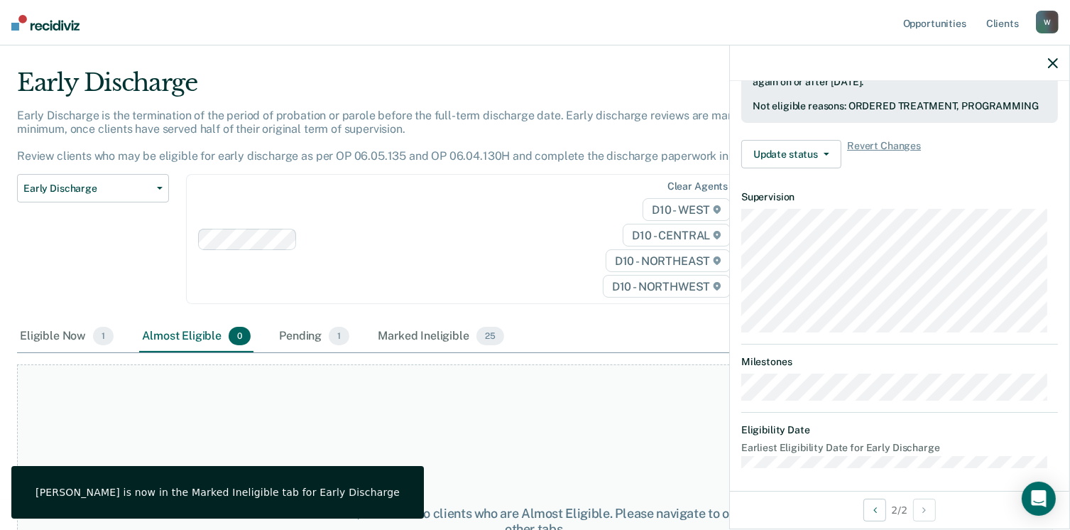
drag, startPoint x: 92, startPoint y: 275, endPoint x: 85, endPoint y: 236, distance: 38.9
click at [92, 273] on div "Early Discharge Classification Review Early Discharge Minimum Telephone Reporti…" at bounding box center [93, 247] width 152 height 147
click at [35, 23] on img at bounding box center [45, 23] width 68 height 16
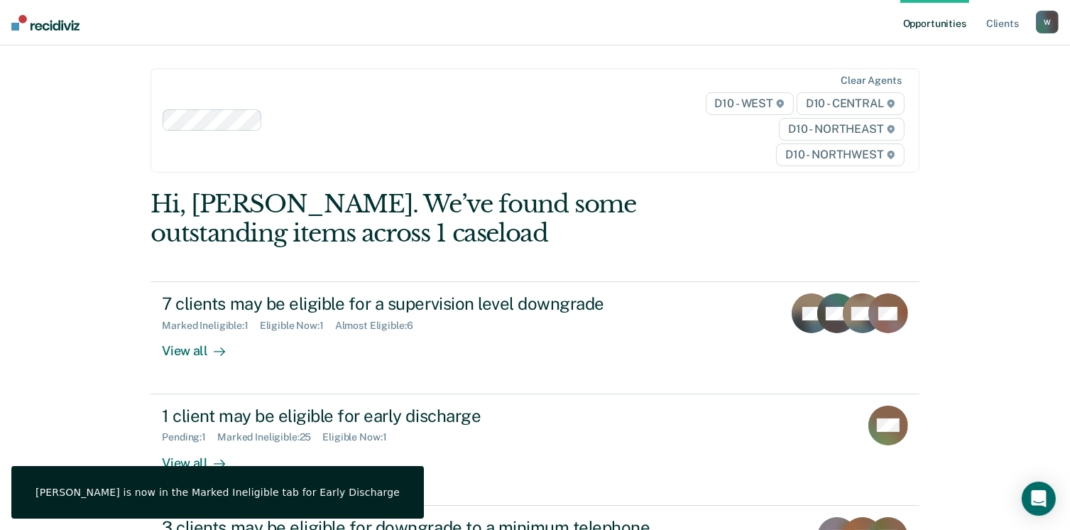
scroll to position [193, 0]
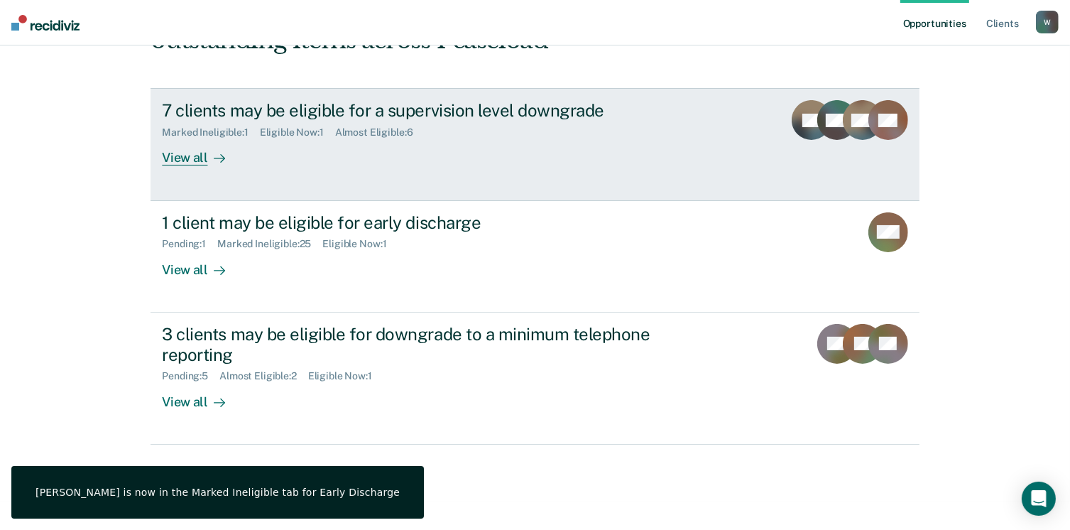
click at [401, 185] on link "7 clients may be eligible for a supervision level downgrade Marked Ineligible :…" at bounding box center [534, 144] width 768 height 112
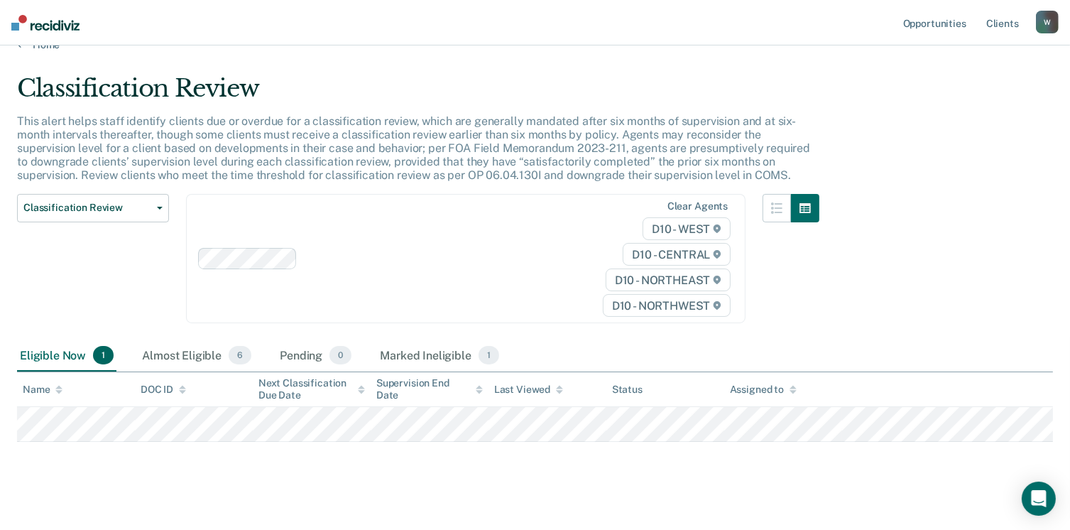
scroll to position [37, 0]
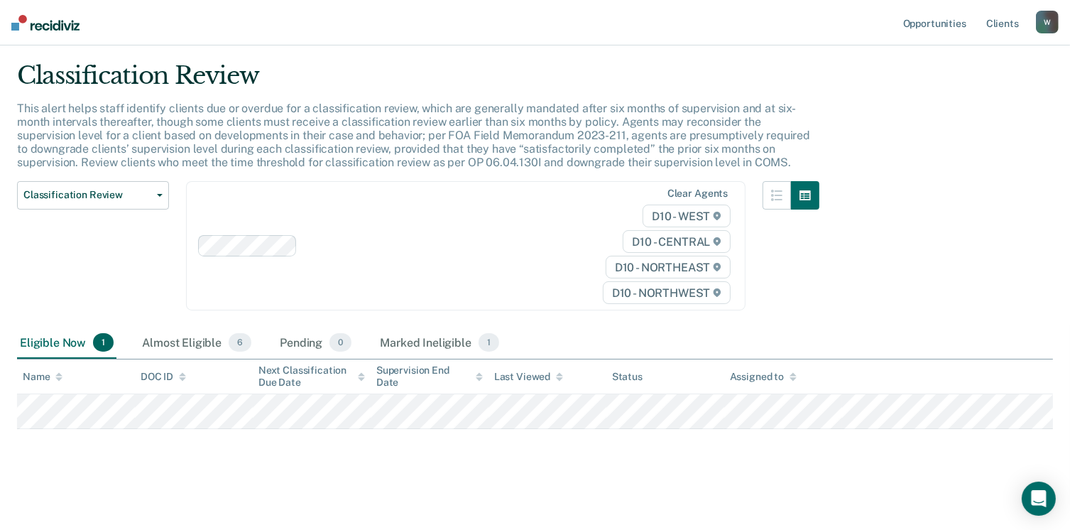
click at [38, 26] on img at bounding box center [45, 23] width 68 height 16
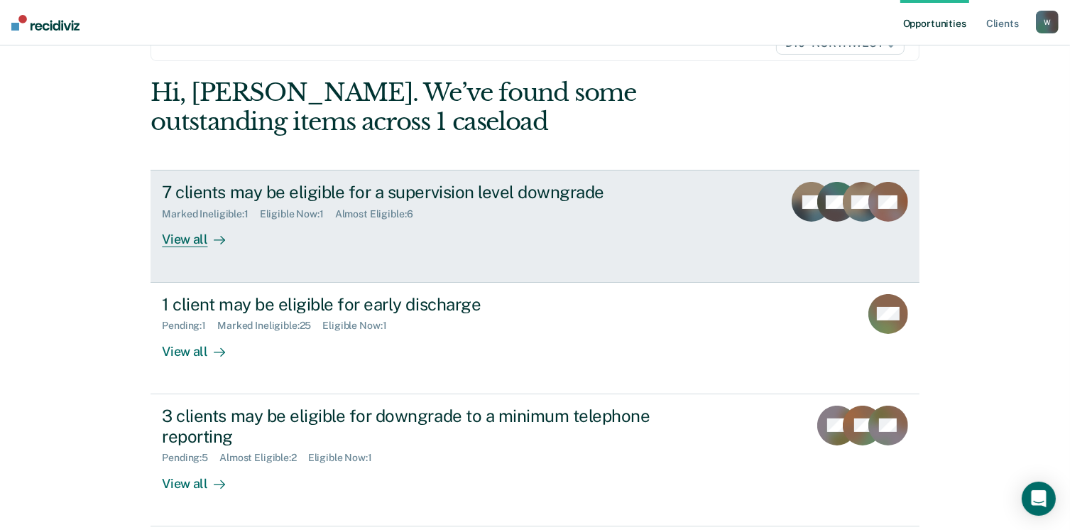
scroll to position [193, 0]
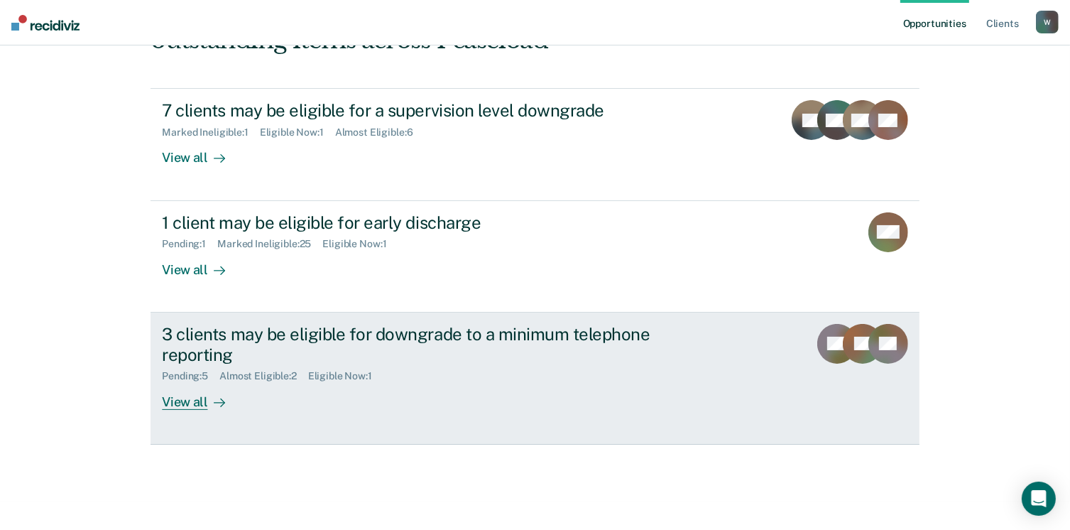
click at [466, 361] on div "3 clients may be eligible for downgrade to a minimum telephone reporting" at bounding box center [411, 344] width 498 height 41
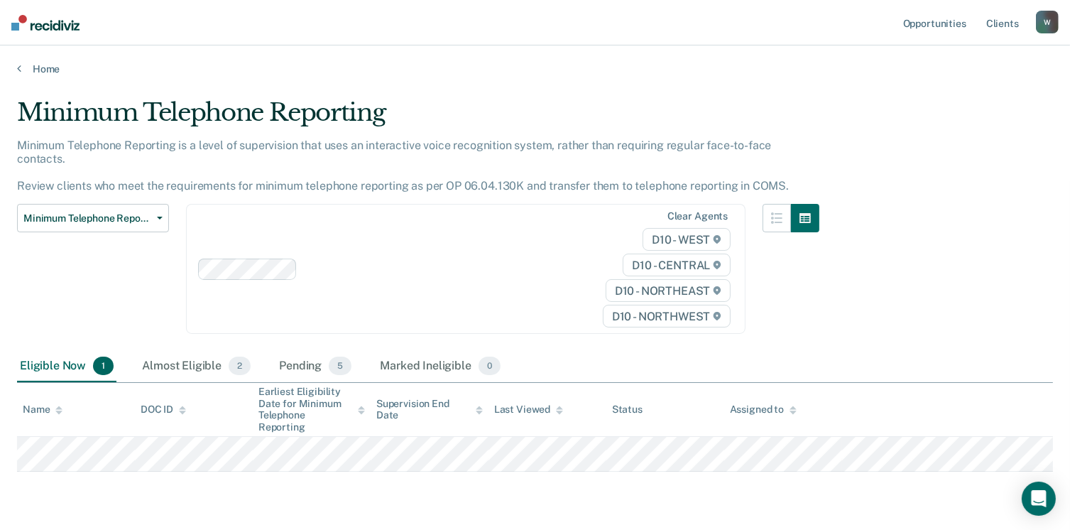
scroll to position [28, 0]
